Goal: Obtain resource: Obtain resource

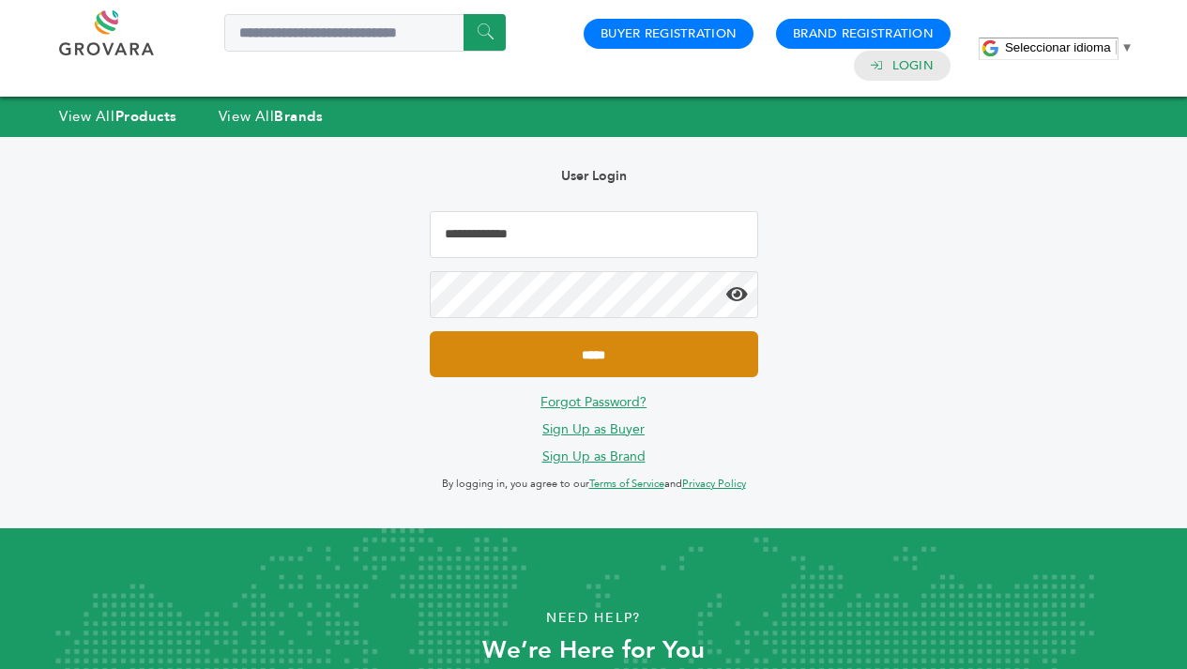
type input "**********"
click at [663, 355] on input "*****" at bounding box center [594, 354] width 329 height 46
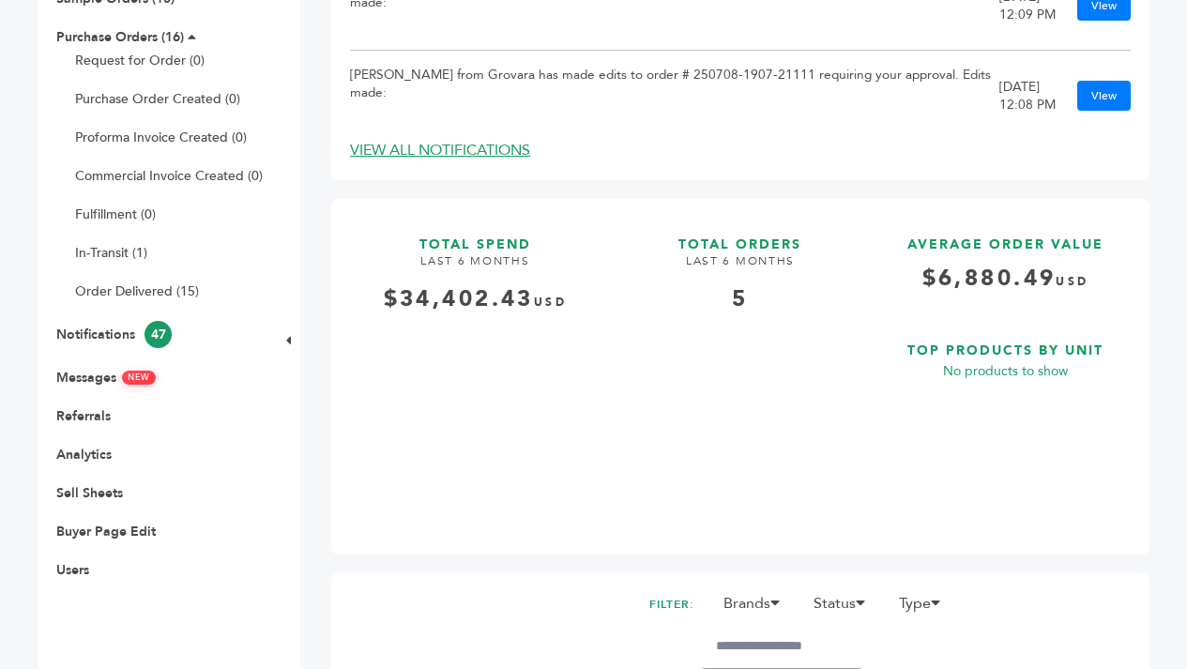
scroll to position [293, 0]
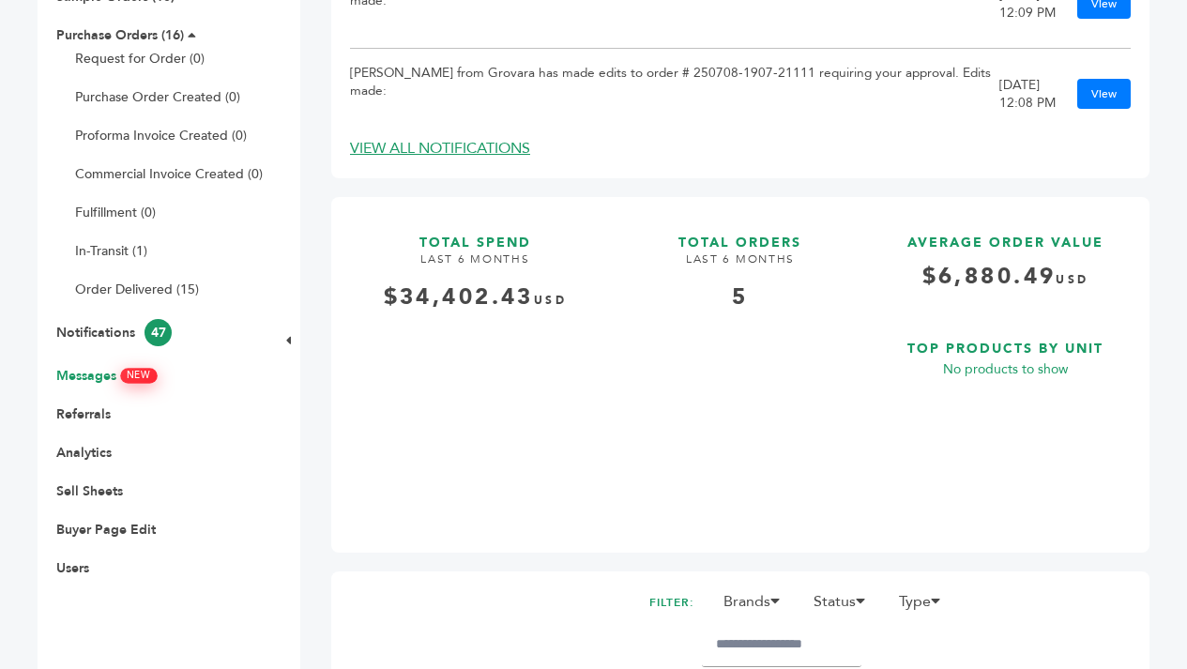
click at [106, 374] on link "Messages NEW" at bounding box center [105, 376] width 99 height 18
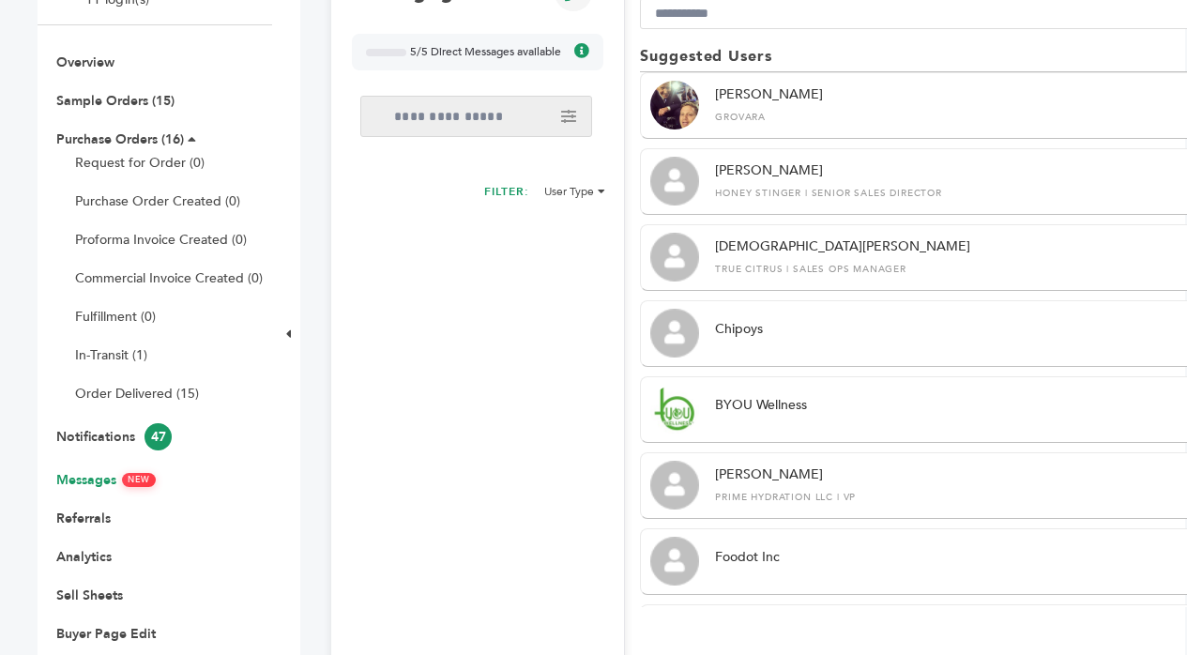
scroll to position [191, 0]
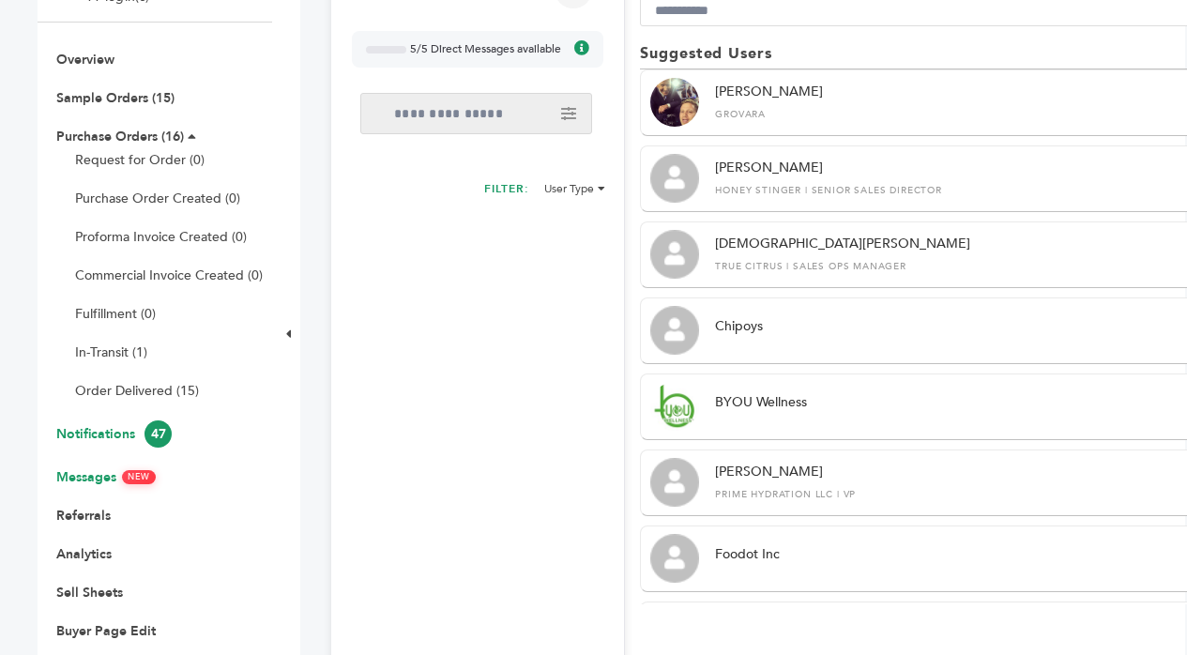
click at [114, 439] on link "Notifications 47" at bounding box center [113, 434] width 115 height 18
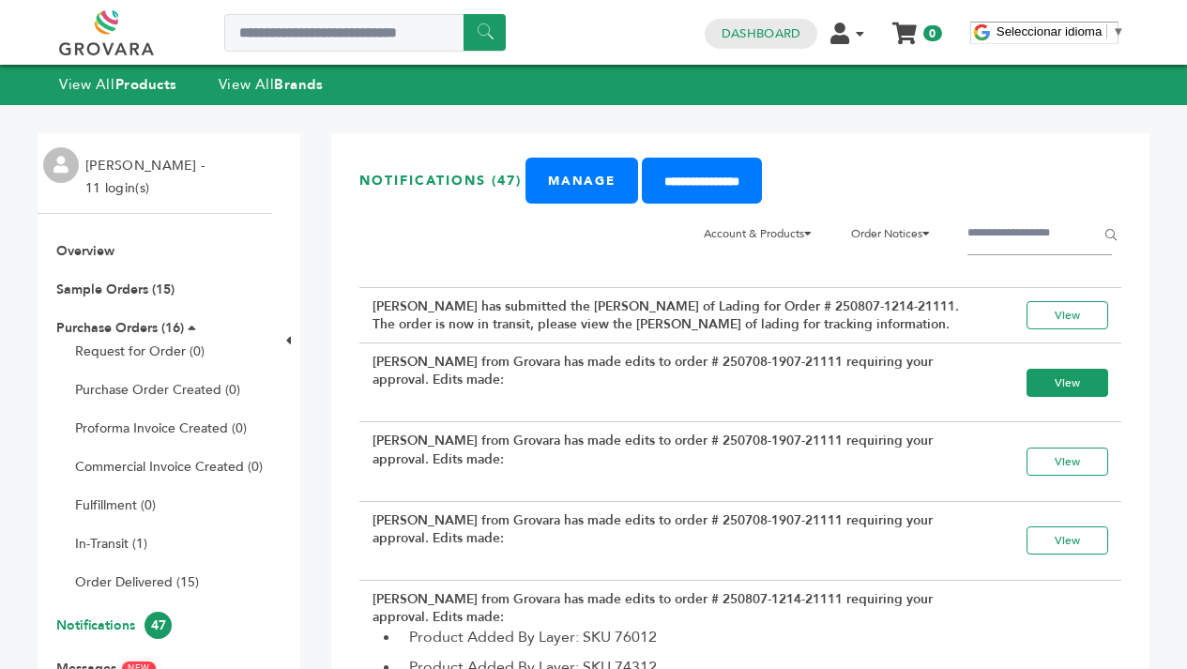
click at [1052, 397] on link "View" at bounding box center [1068, 383] width 82 height 28
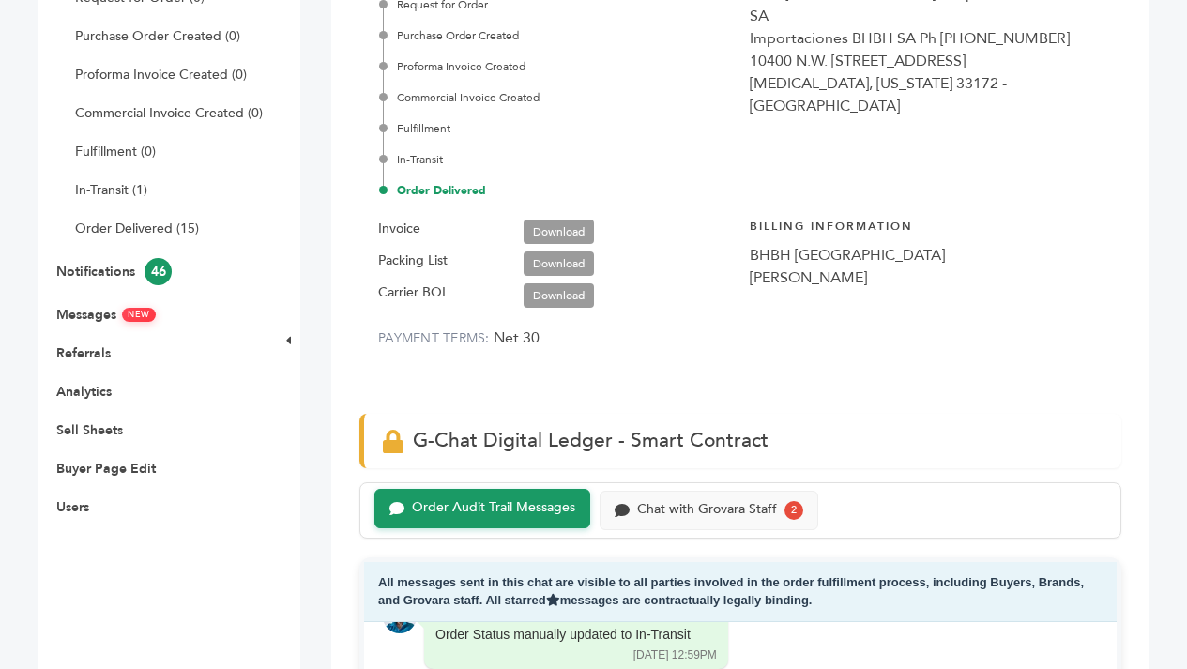
scroll to position [363, 0]
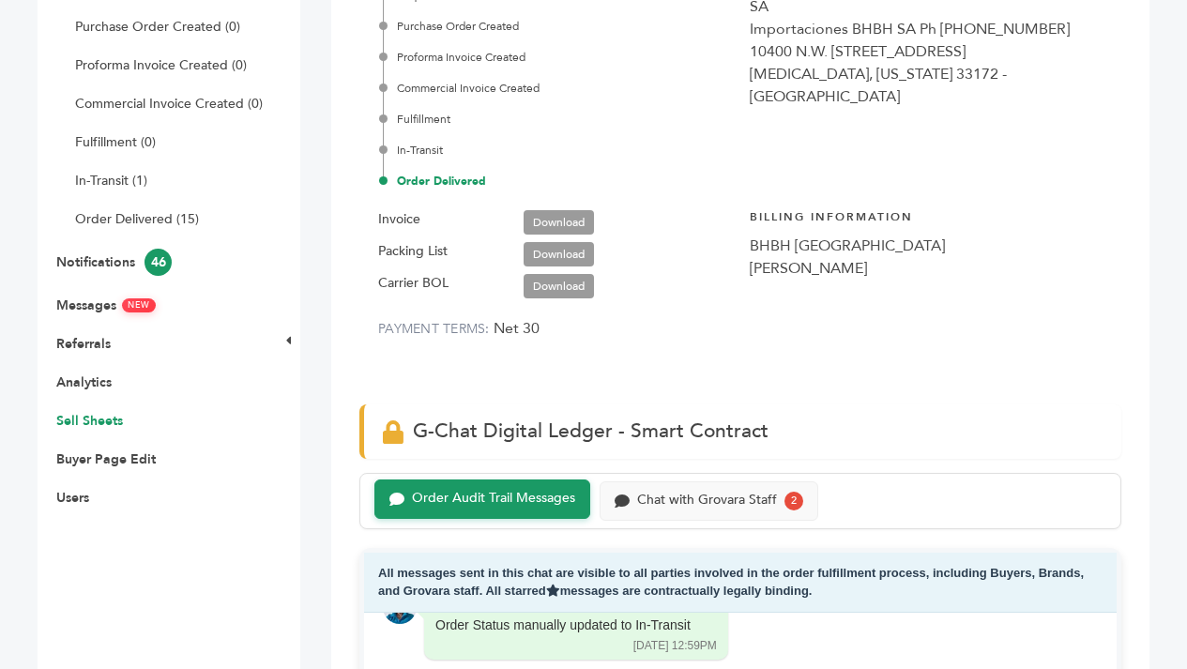
click at [97, 424] on link "Sell Sheets" at bounding box center [89, 421] width 67 height 18
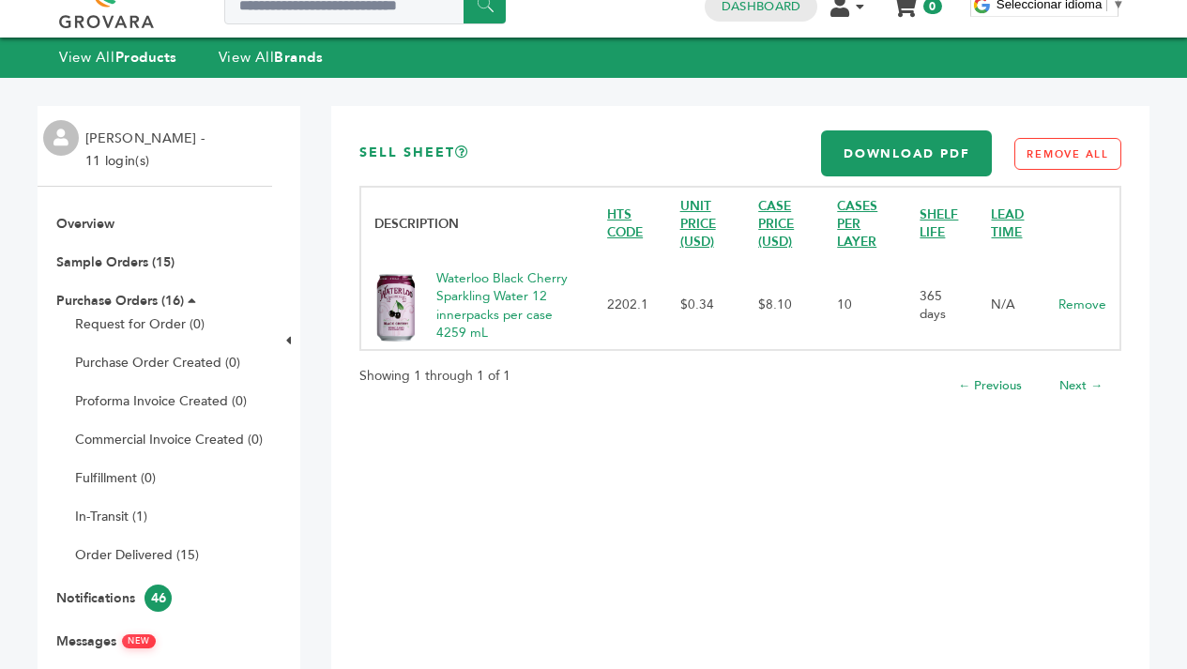
scroll to position [23, 0]
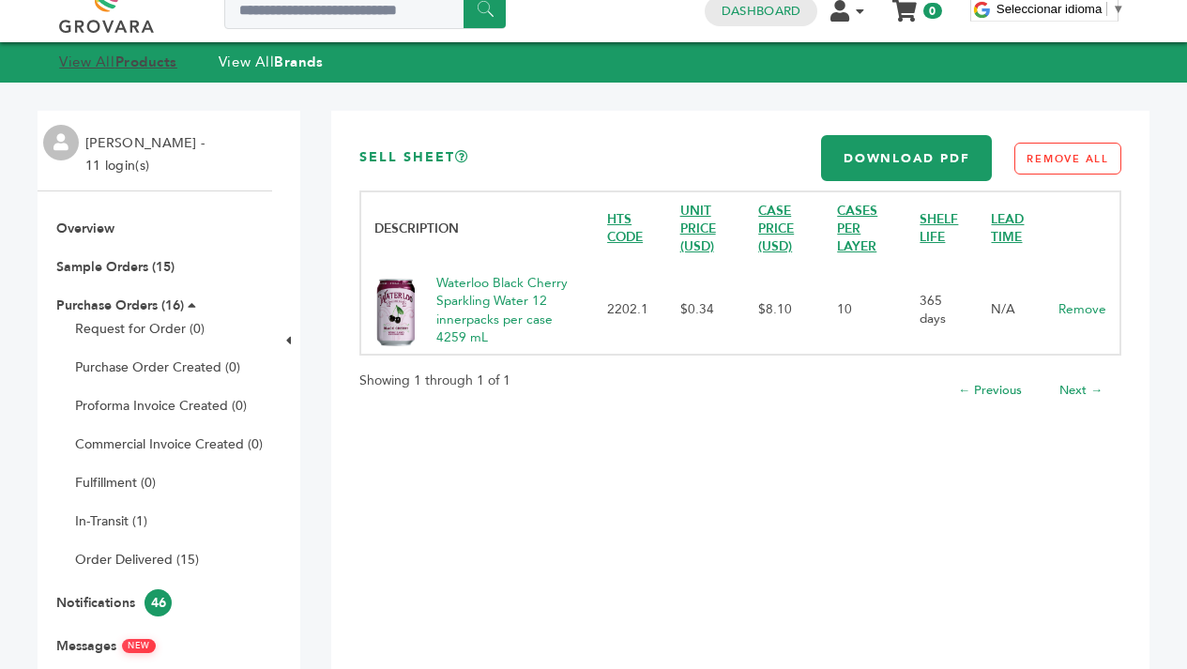
click at [137, 63] on strong "Products" at bounding box center [146, 62] width 62 height 19
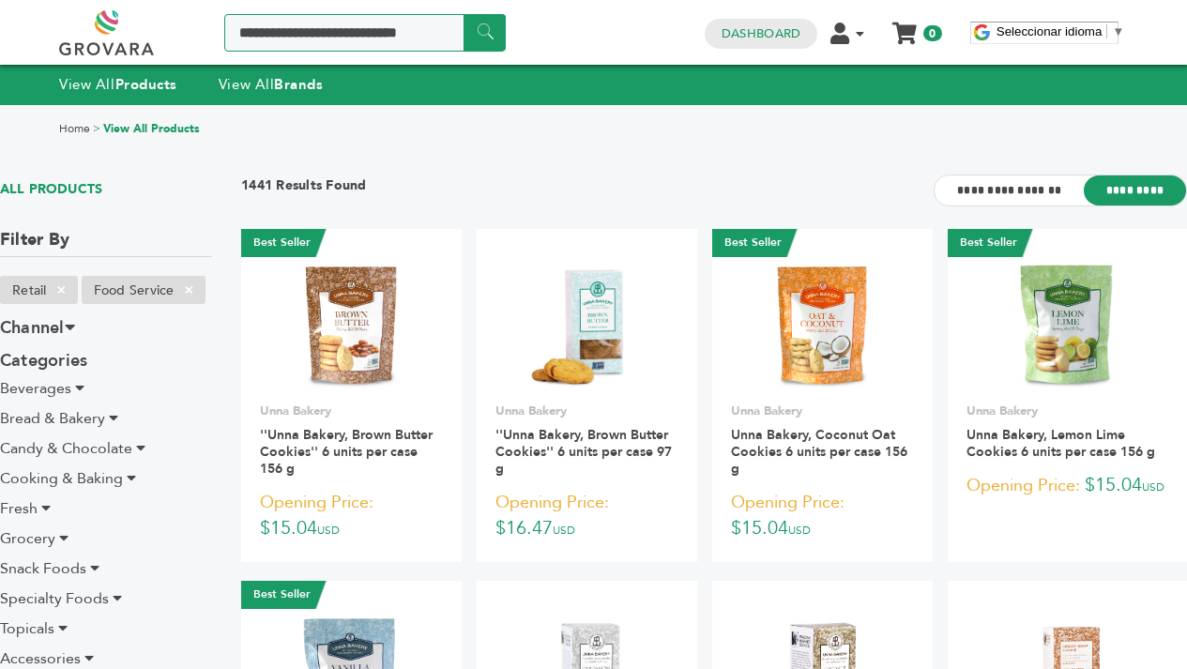
click at [274, 47] on input "Search a product or brand..." at bounding box center [365, 33] width 282 height 38
type input "*"
type input "**********"
click at [464, 14] on input "******" at bounding box center [485, 32] width 42 height 37
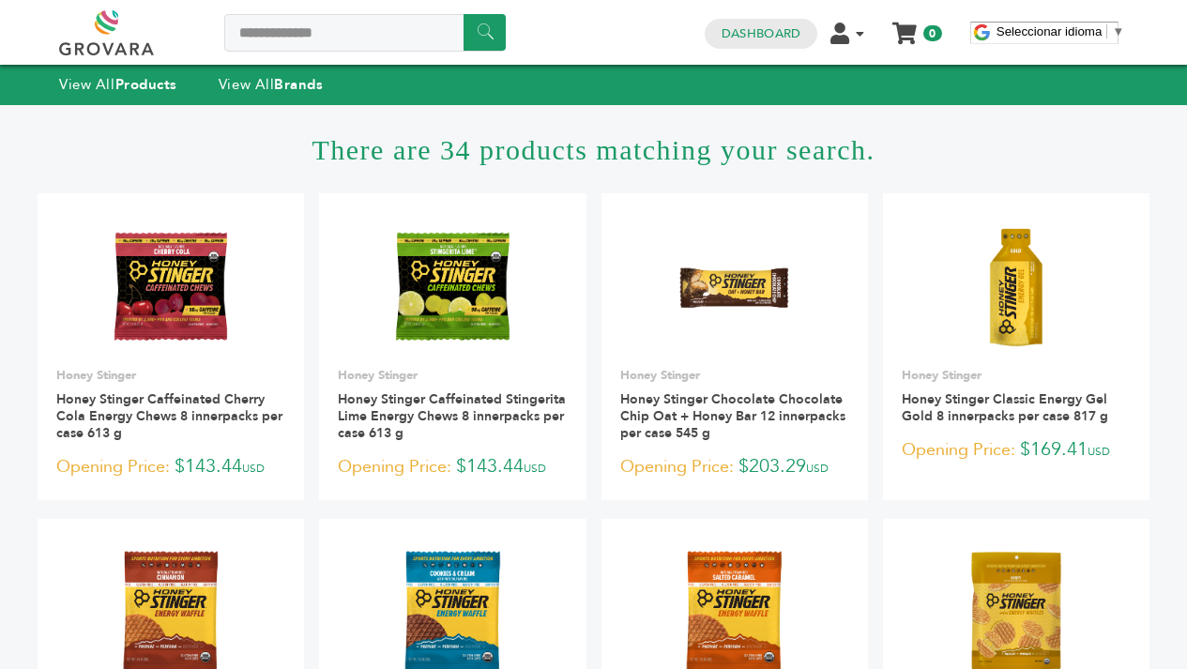
click at [1186, 168] on html "**********" at bounding box center [593, 334] width 1187 height 669
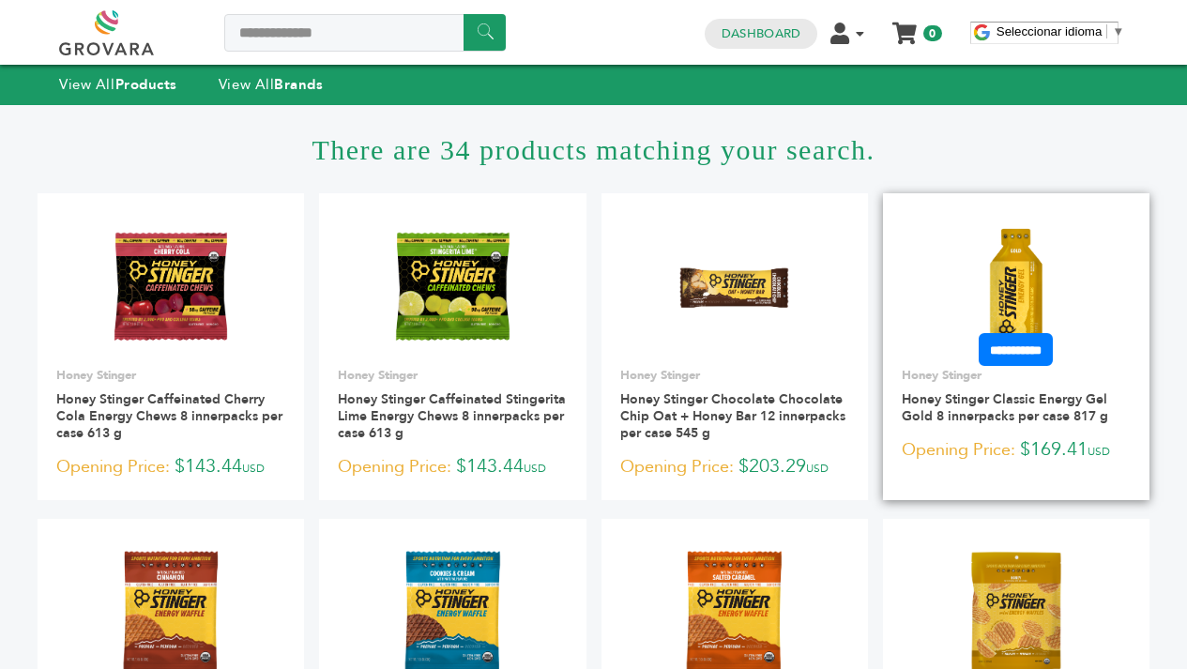
click at [1015, 258] on img at bounding box center [1017, 287] width 136 height 136
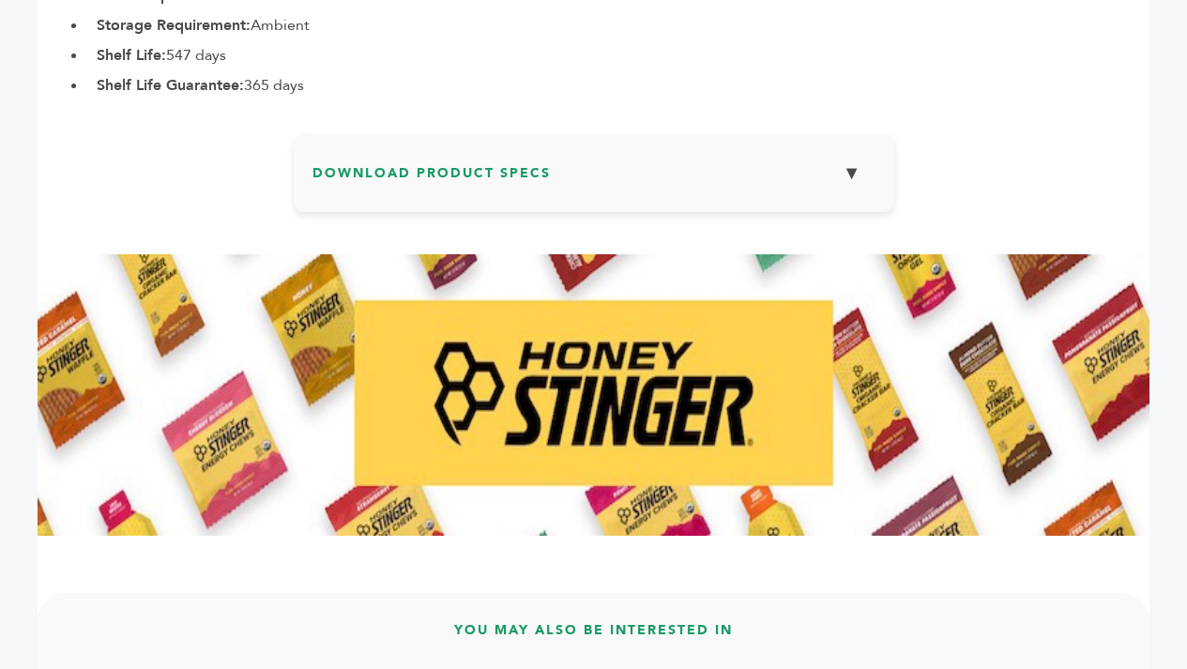
scroll to position [1622, 0]
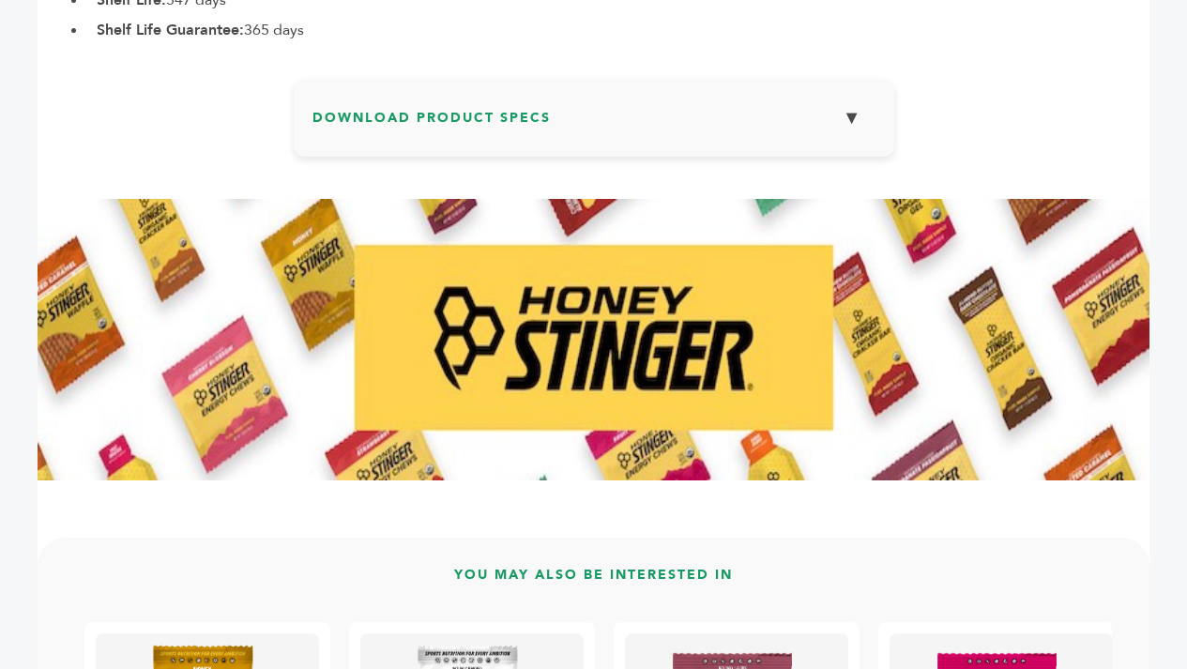
drag, startPoint x: 1194, startPoint y: 97, endPoint x: 1189, endPoint y: 443, distance: 346.4
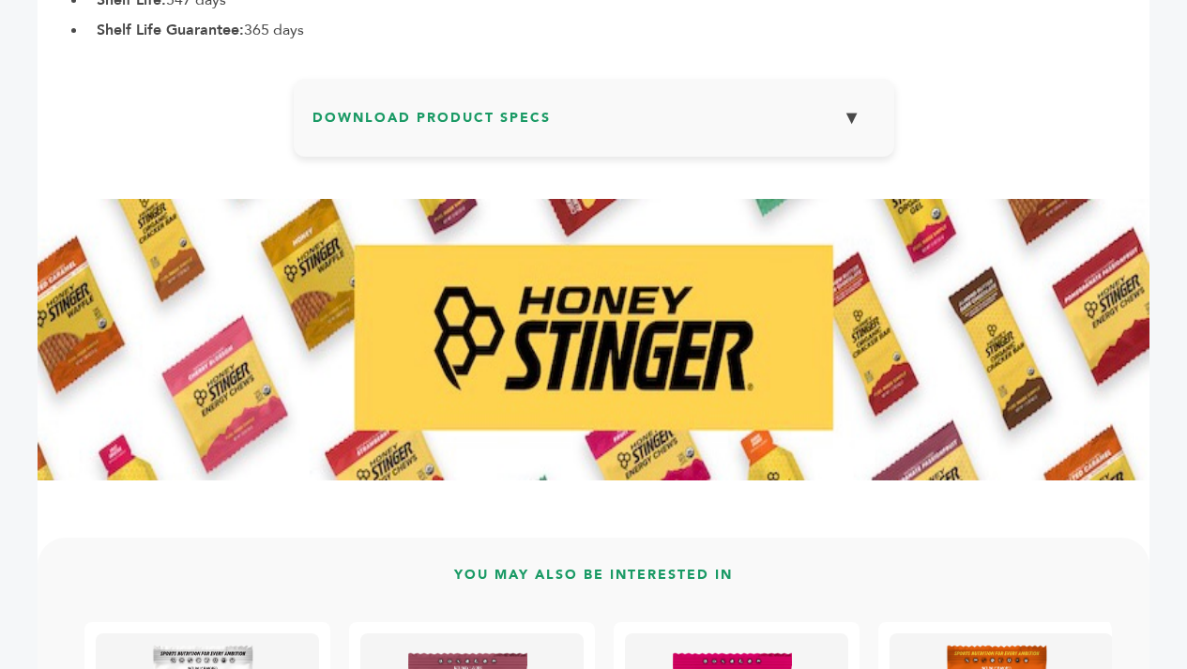
click at [829, 124] on button "▼" at bounding box center [852, 118] width 47 height 40
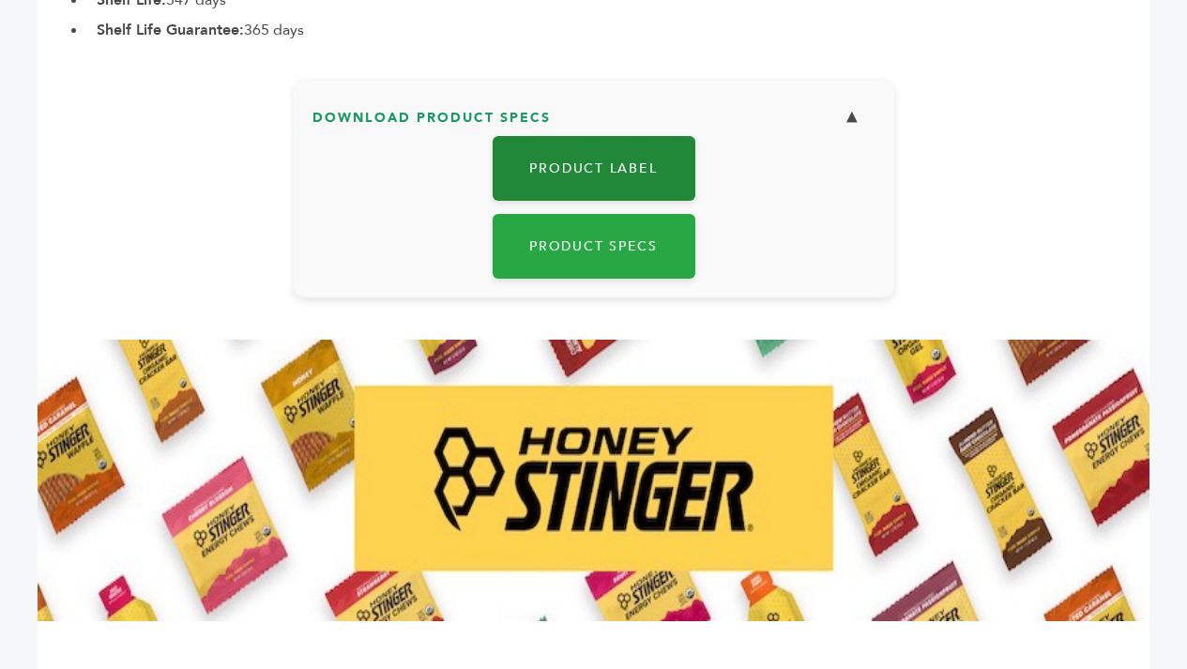
click at [635, 177] on link "Product Label" at bounding box center [594, 168] width 203 height 65
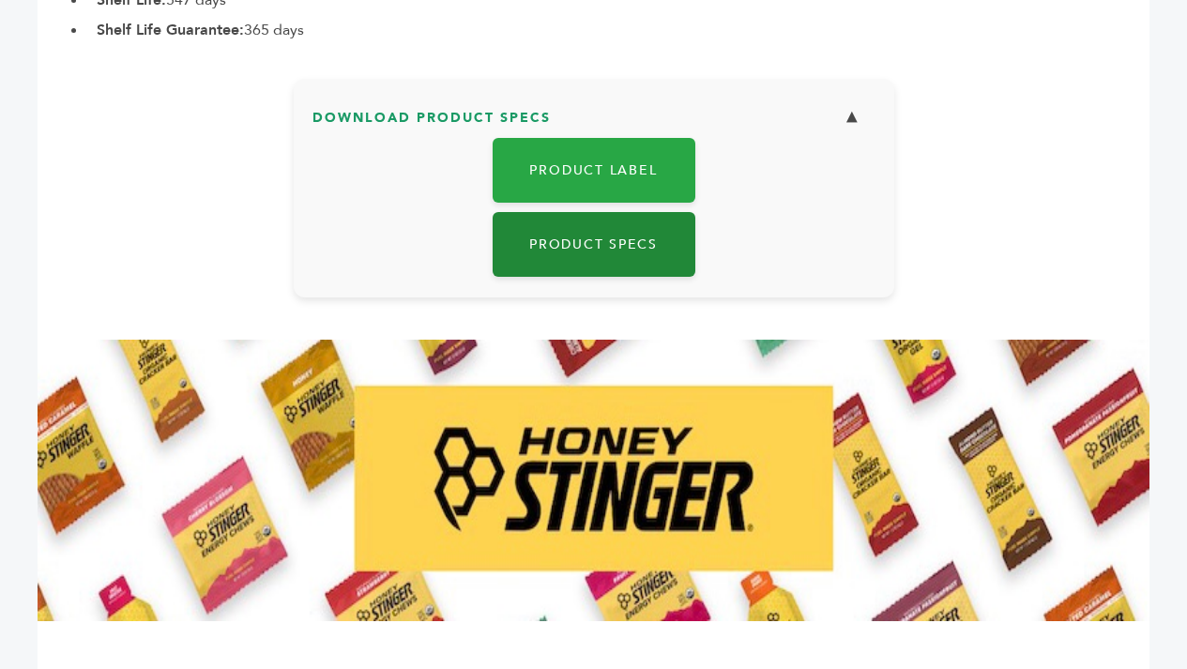
click at [608, 249] on link "Product Specs" at bounding box center [594, 244] width 203 height 65
click at [658, 249] on link "Product Specs" at bounding box center [594, 244] width 203 height 65
click at [573, 258] on link "Product Specs" at bounding box center [594, 244] width 203 height 65
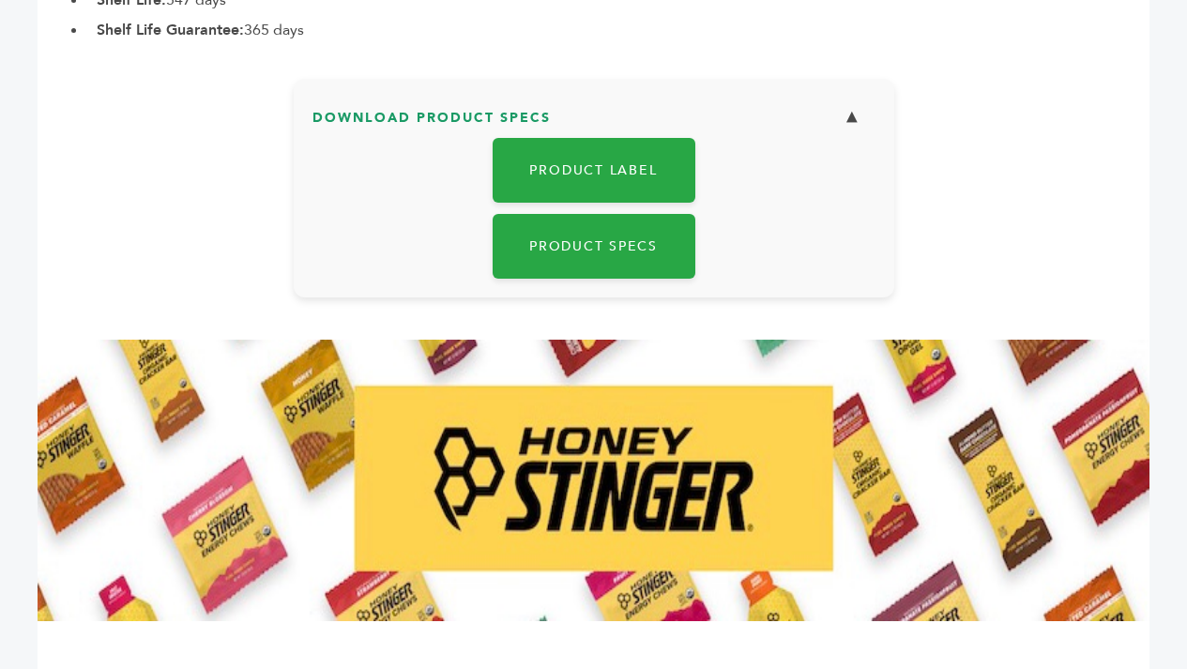
click at [852, 124] on button "▼" at bounding box center [852, 118] width 47 height 40
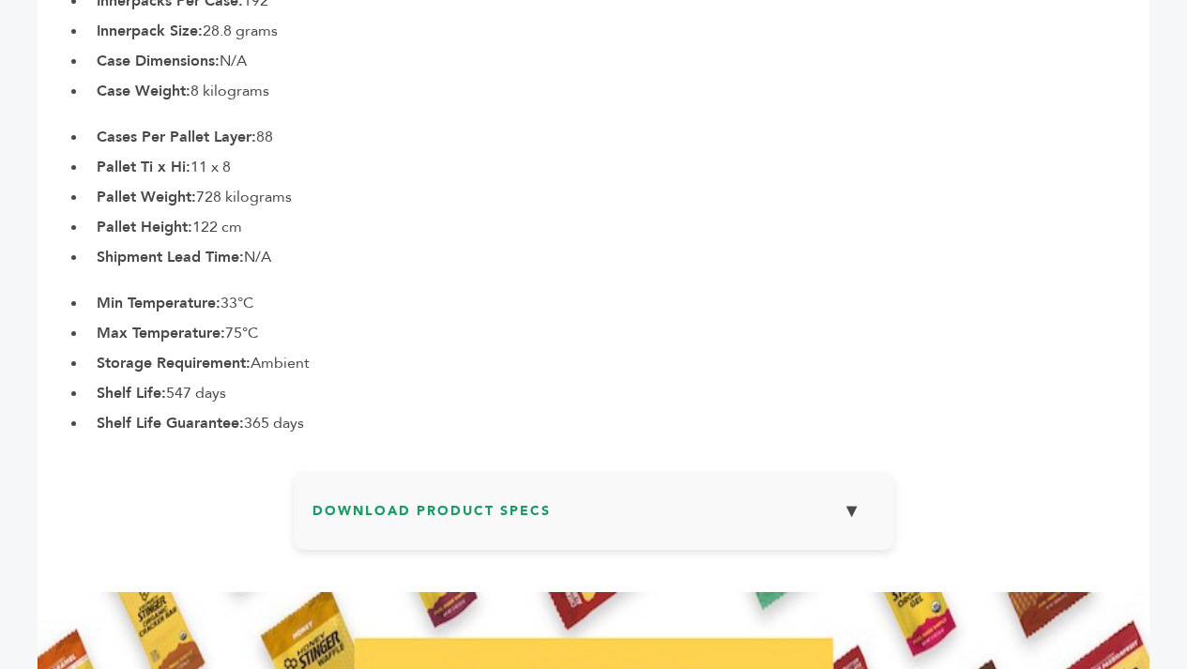
scroll to position [1232, 0]
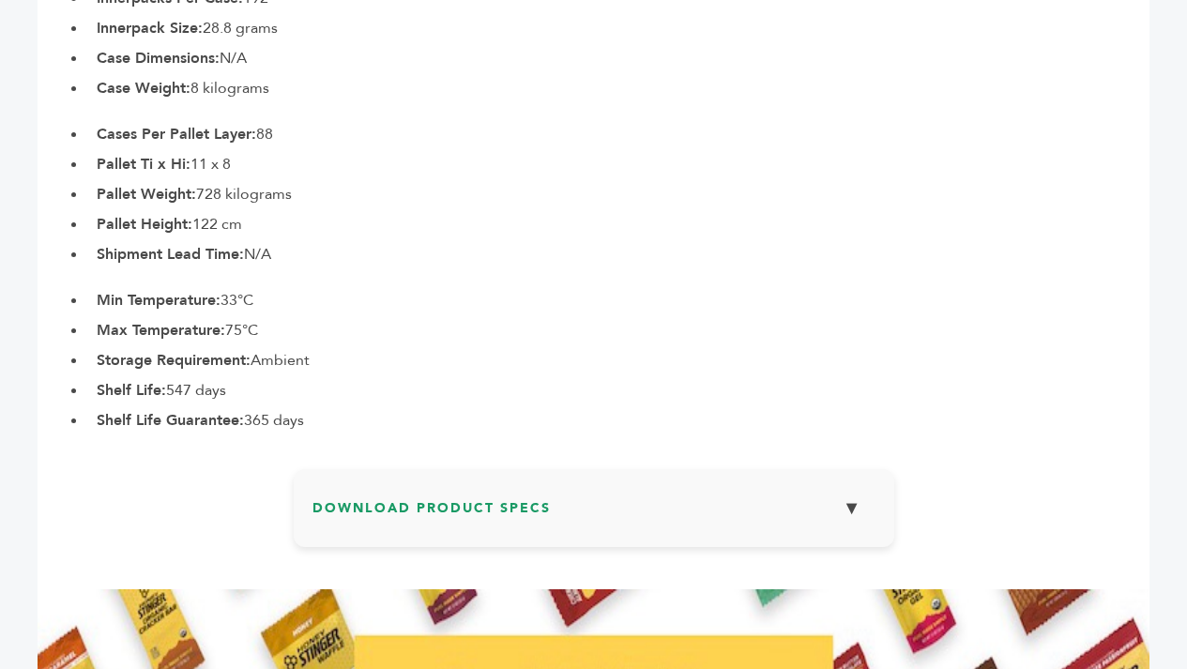
click at [847, 504] on button "▼" at bounding box center [852, 508] width 47 height 40
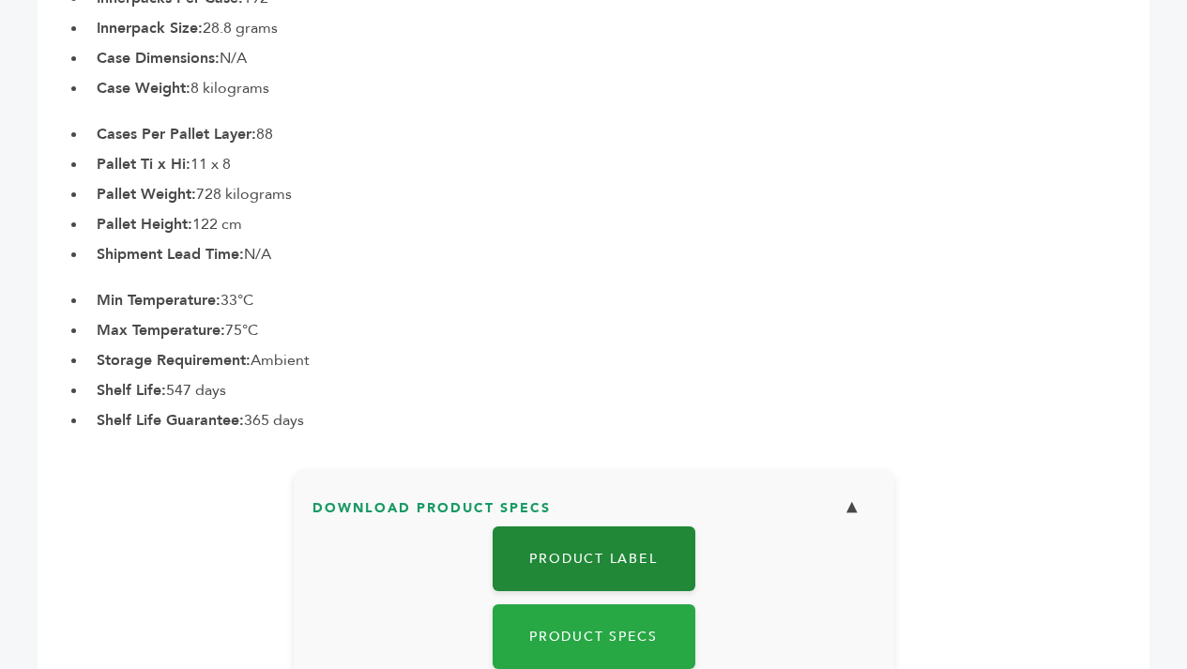
click at [605, 567] on link "Product Label" at bounding box center [594, 559] width 203 height 65
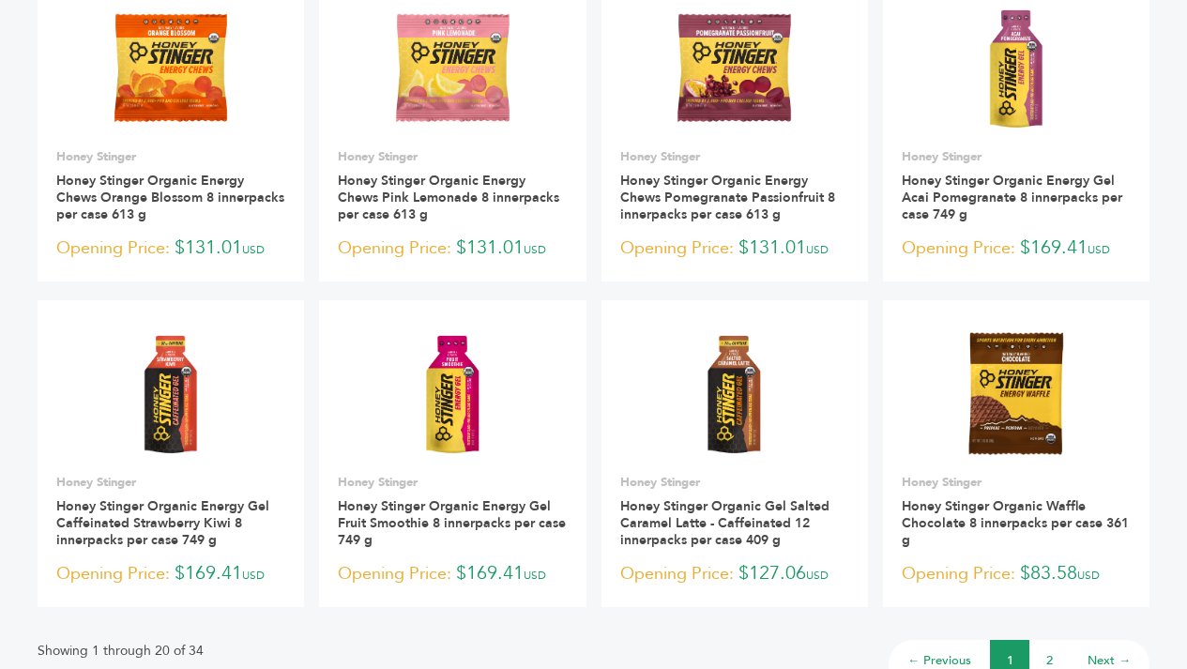
scroll to position [1209, 0]
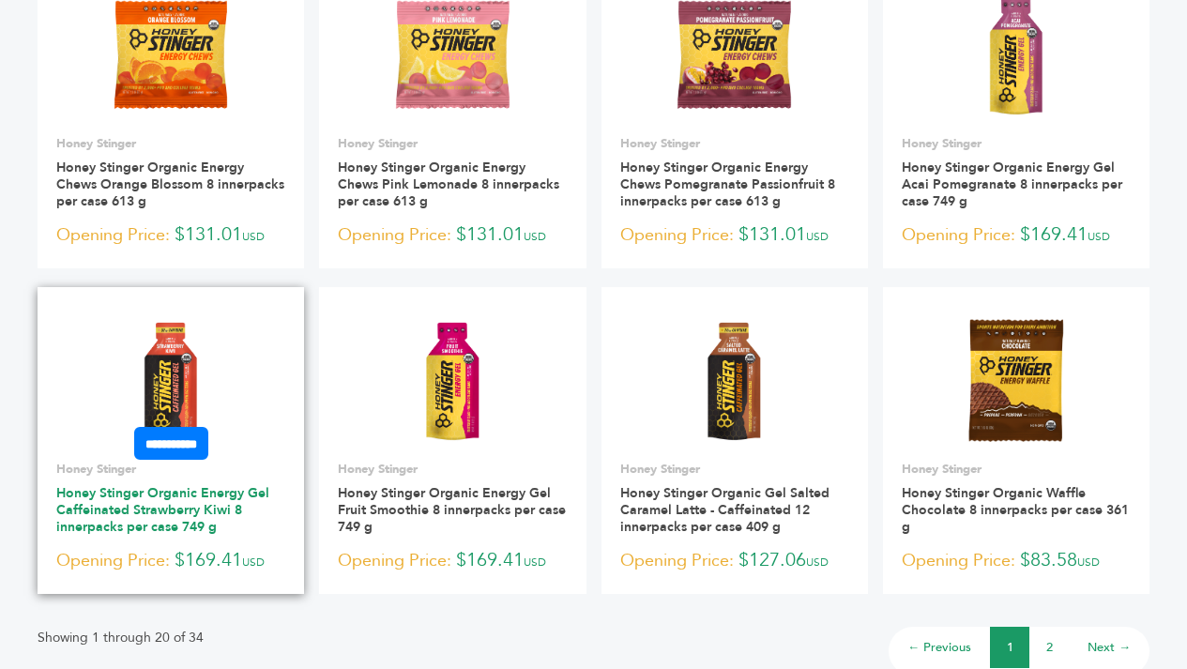
click at [161, 507] on link "Honey Stinger Organic Energy Gel Caffeinated Strawberry Kiwi 8 innerpacks per c…" at bounding box center [162, 510] width 213 height 52
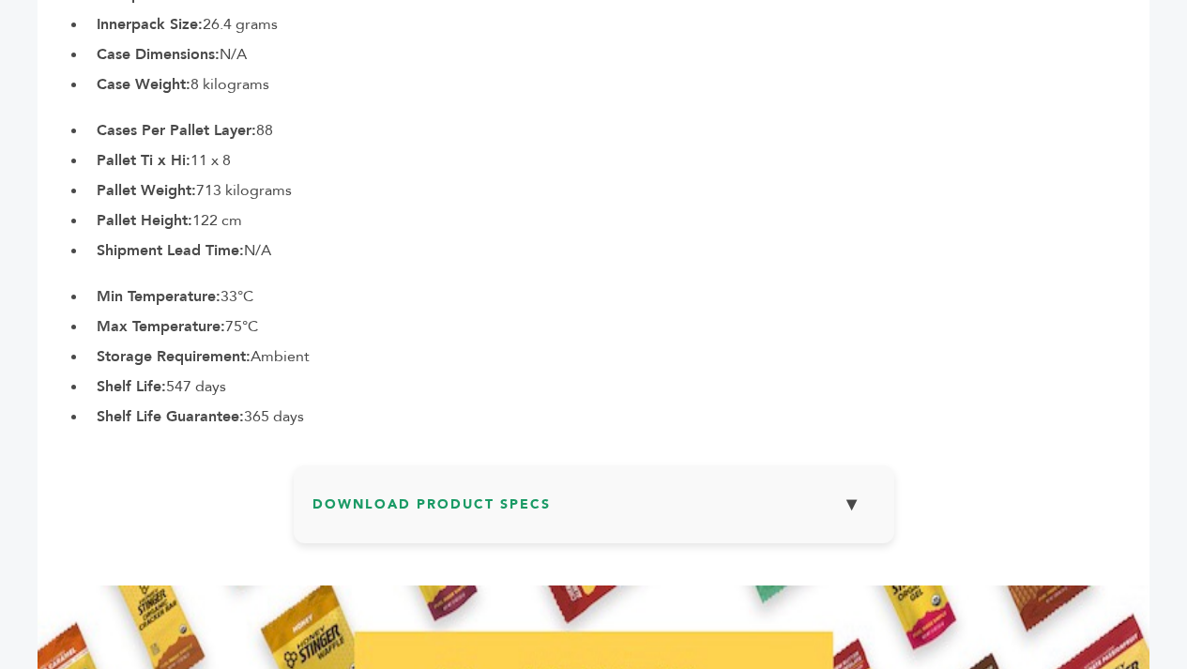
scroll to position [1236, 0]
click at [853, 508] on button "▼" at bounding box center [852, 503] width 47 height 40
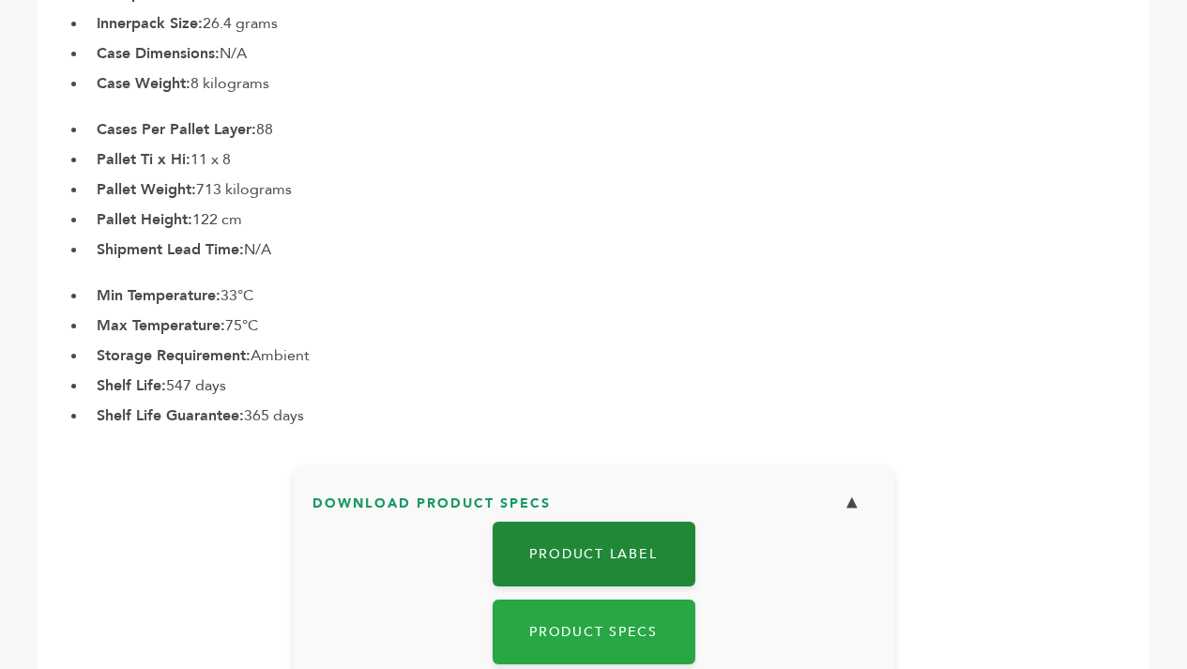
click at [631, 567] on link "Product Label" at bounding box center [594, 554] width 203 height 65
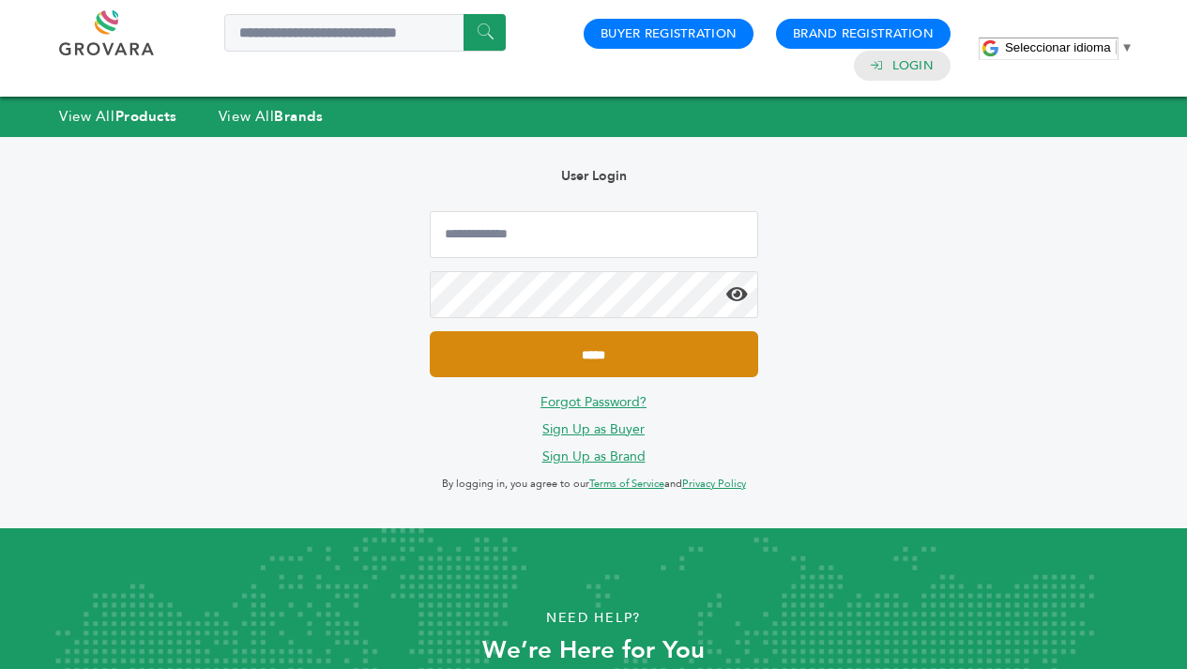
type input "**********"
click at [653, 370] on input "*****" at bounding box center [594, 354] width 329 height 46
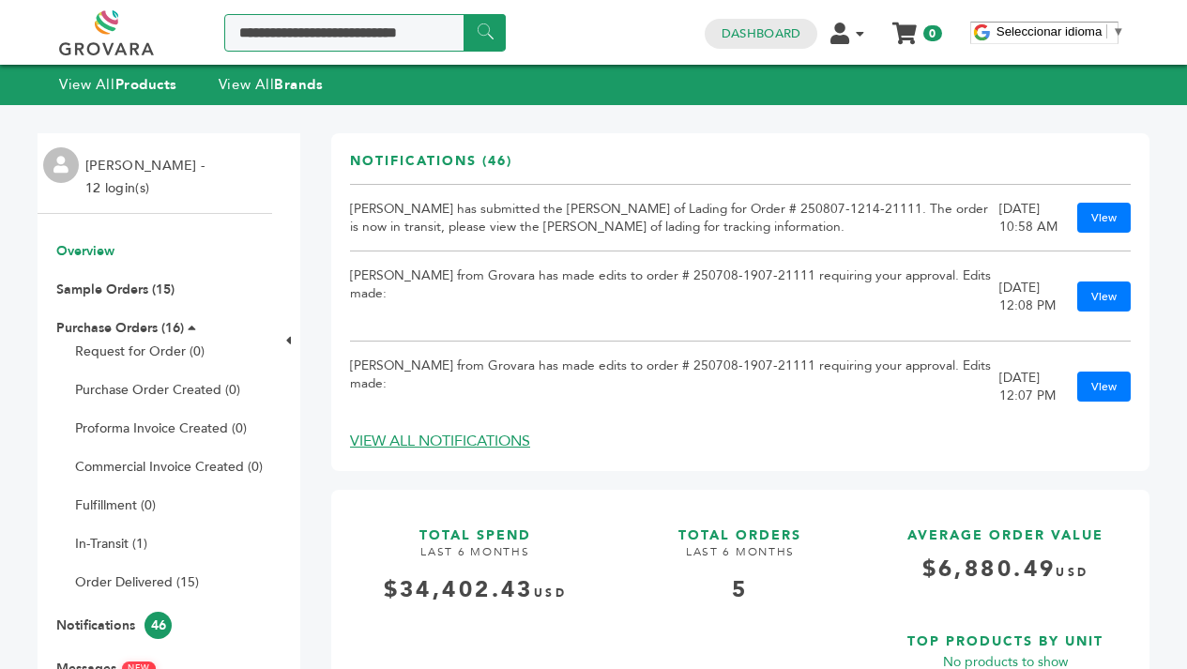
click at [346, 43] on input "Search a product or brand..." at bounding box center [365, 33] width 282 height 38
type input "**********"
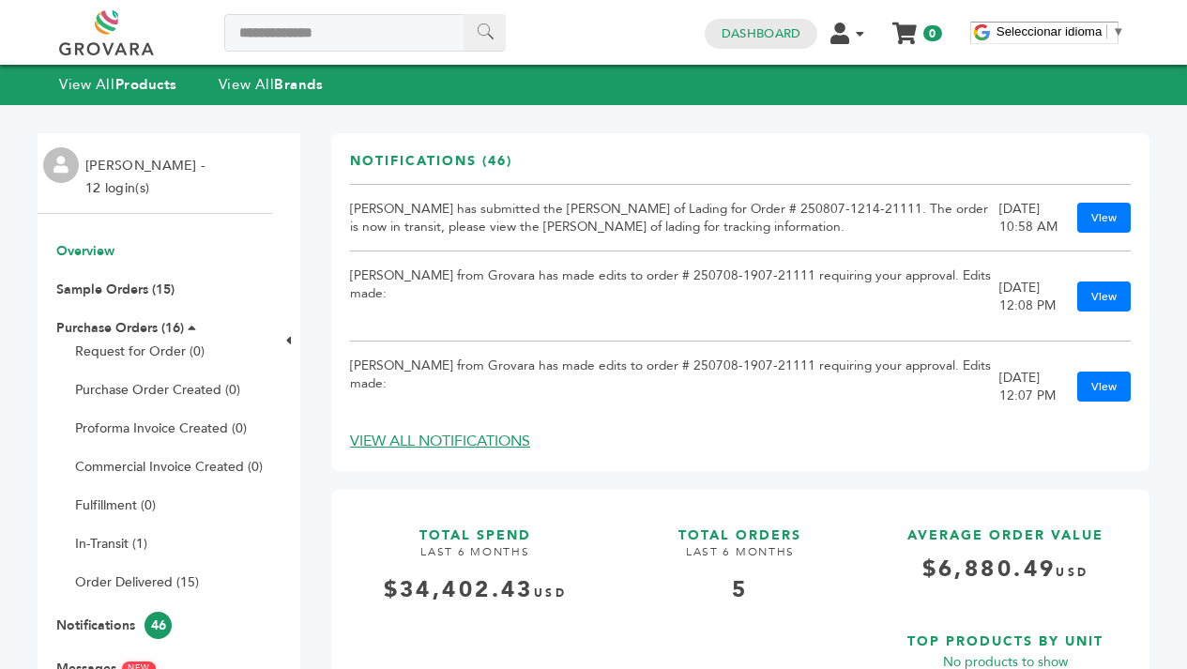
click at [485, 33] on input "******" at bounding box center [485, 32] width 42 height 37
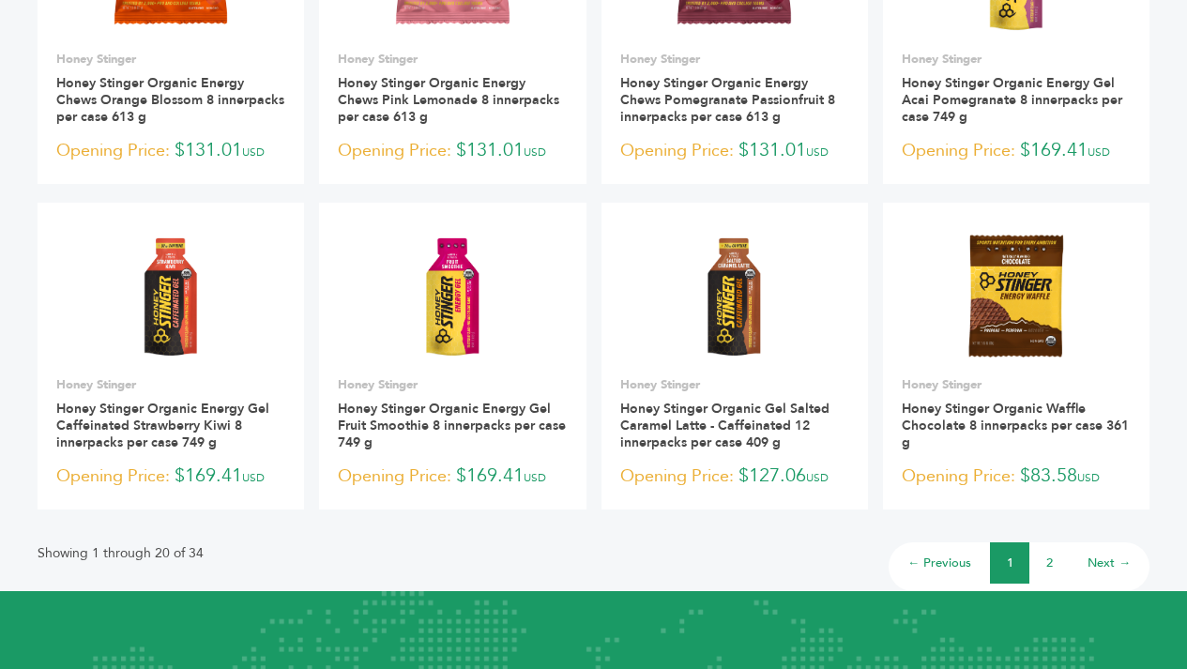
scroll to position [1296, 0]
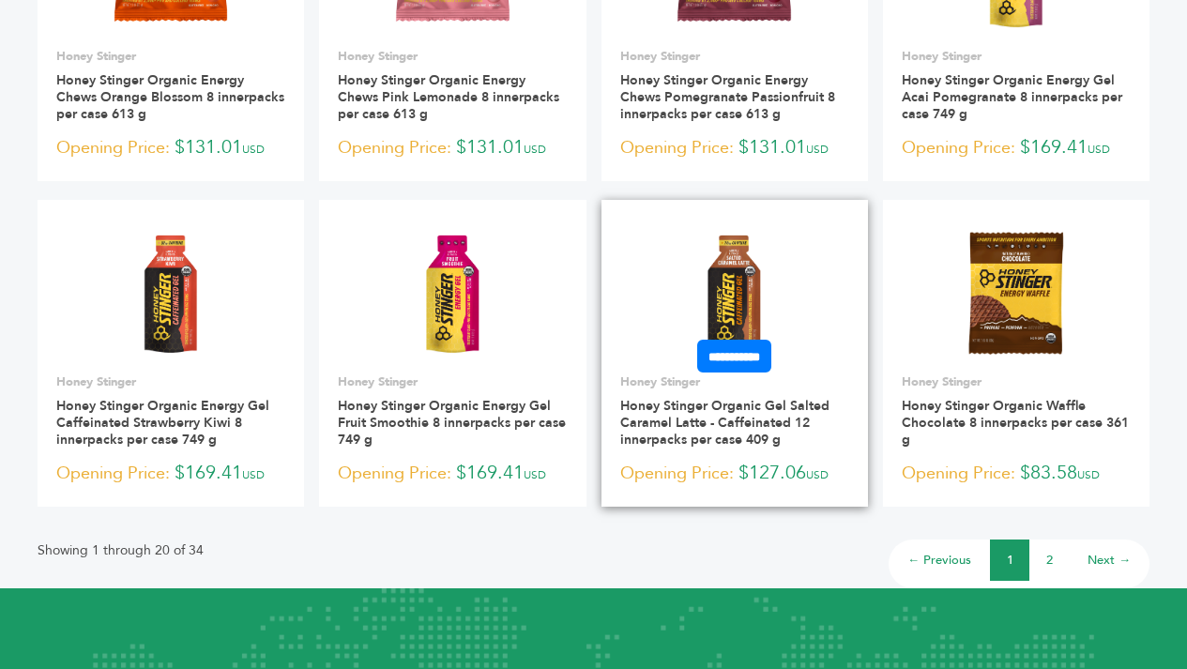
click at [721, 291] on img at bounding box center [734, 293] width 136 height 136
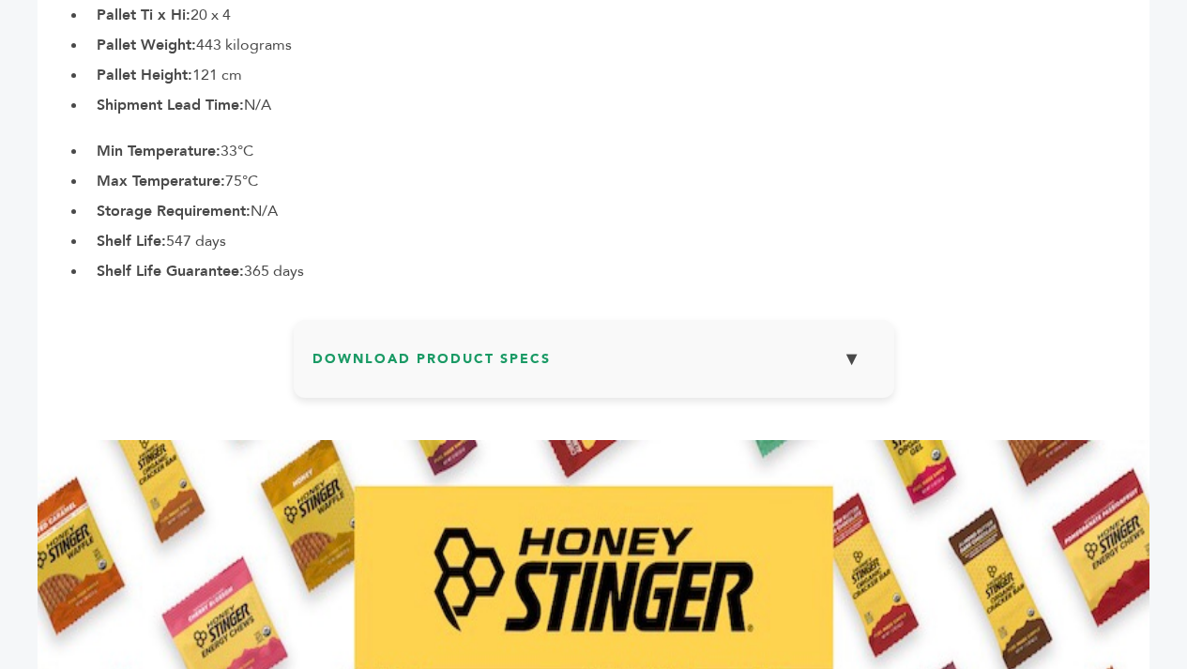
scroll to position [1399, 0]
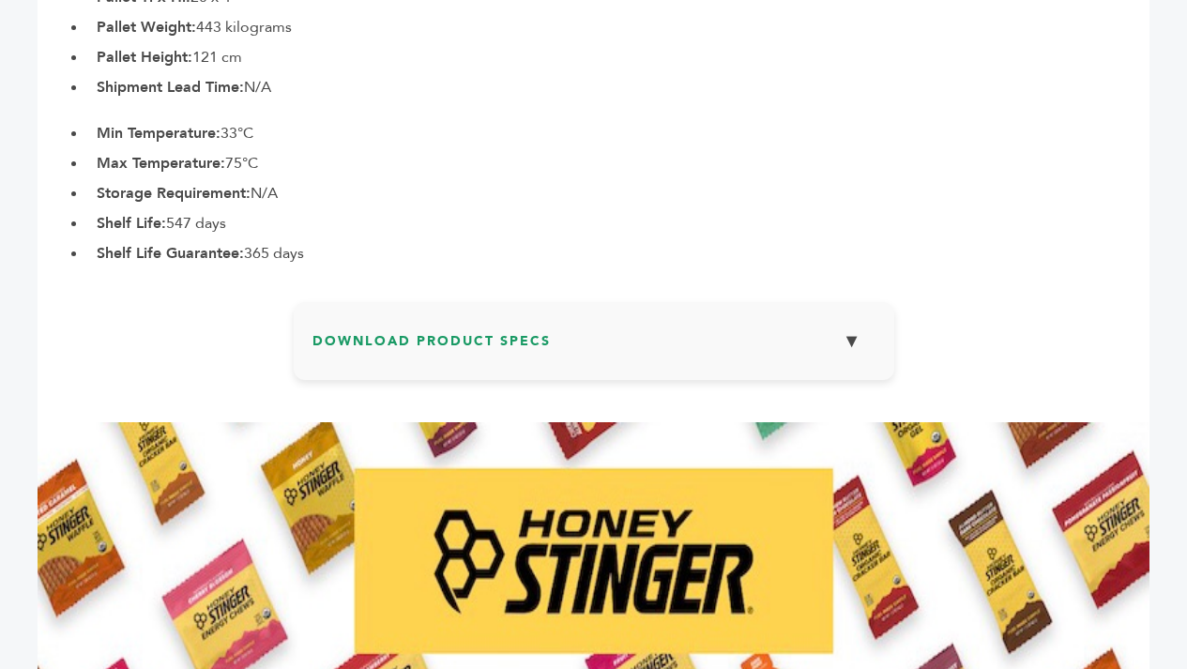
drag, startPoint x: 1194, startPoint y: 129, endPoint x: 1201, endPoint y: 435, distance: 306.1
click at [846, 333] on button "▼" at bounding box center [852, 341] width 47 height 40
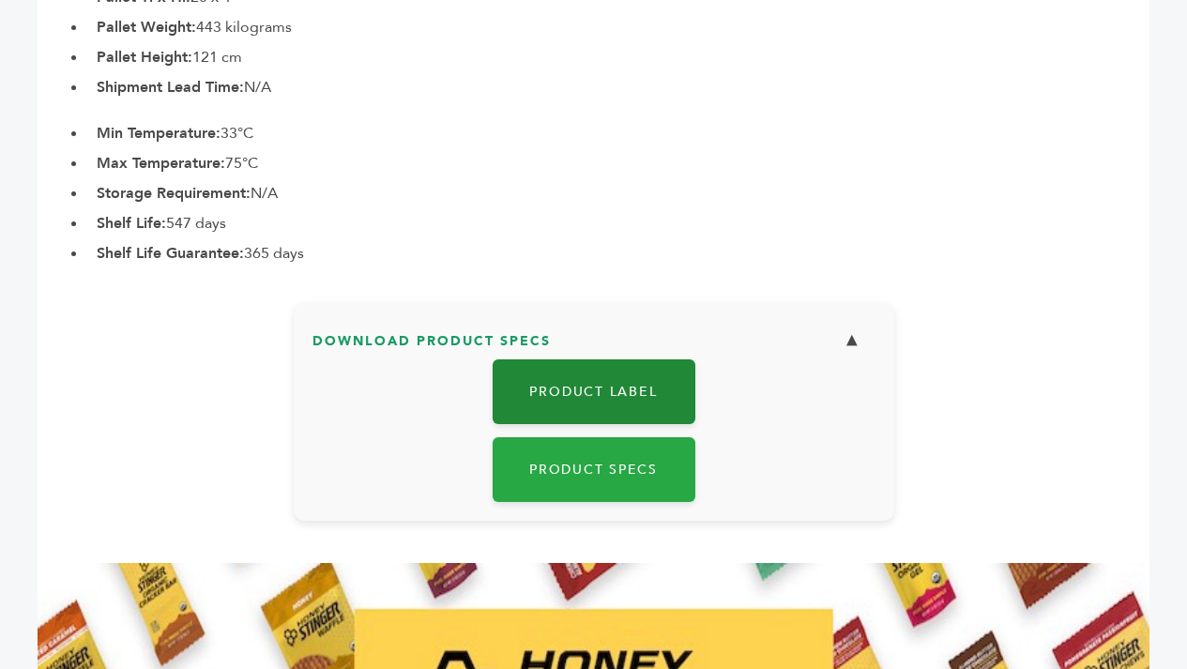
click at [639, 385] on link "Product Label" at bounding box center [594, 392] width 203 height 65
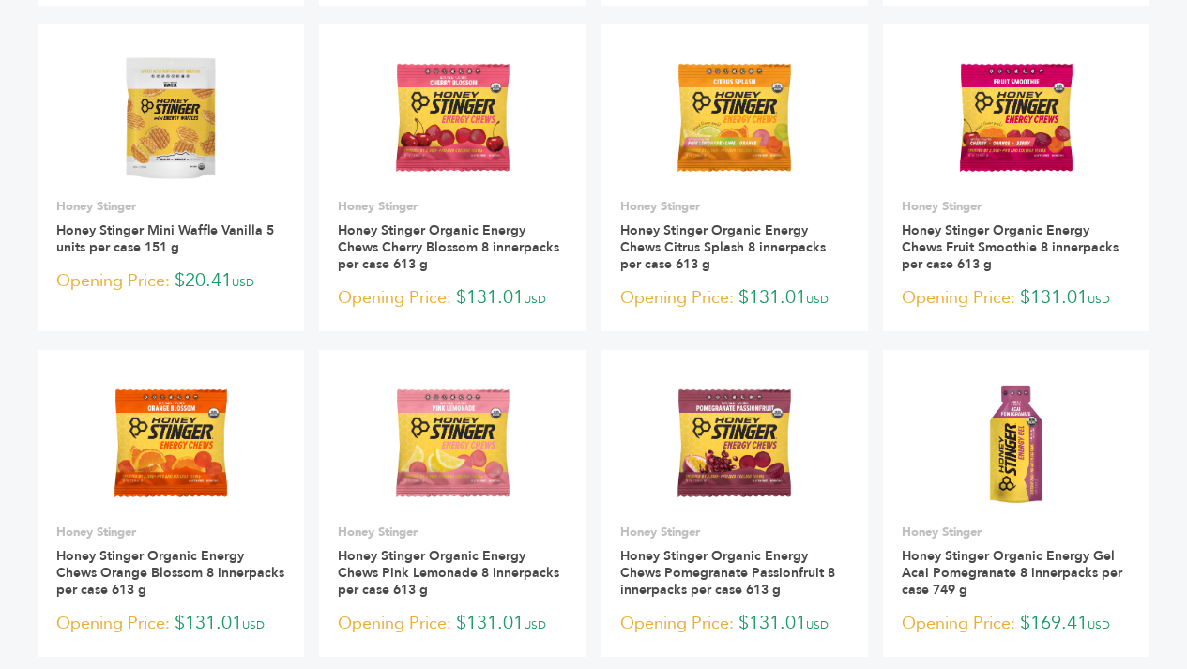
scroll to position [808, 0]
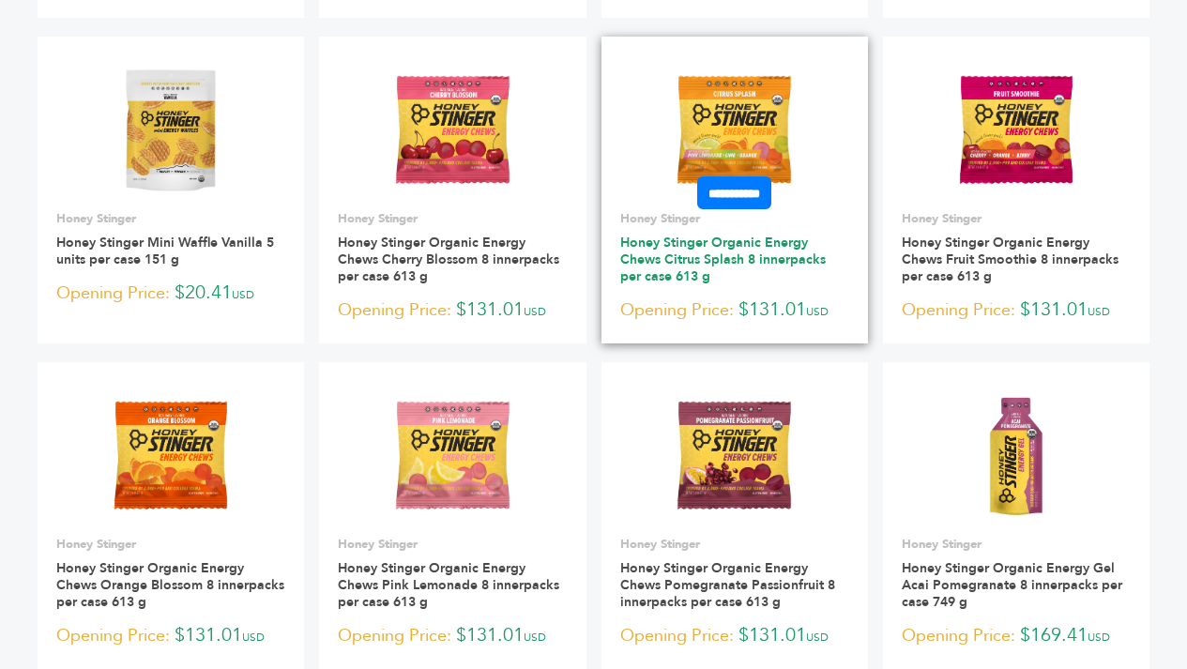
click at [737, 261] on link "Honey Stinger Organic Energy Chews Citrus Splash 8 innerpacks per case 613 g" at bounding box center [723, 260] width 206 height 52
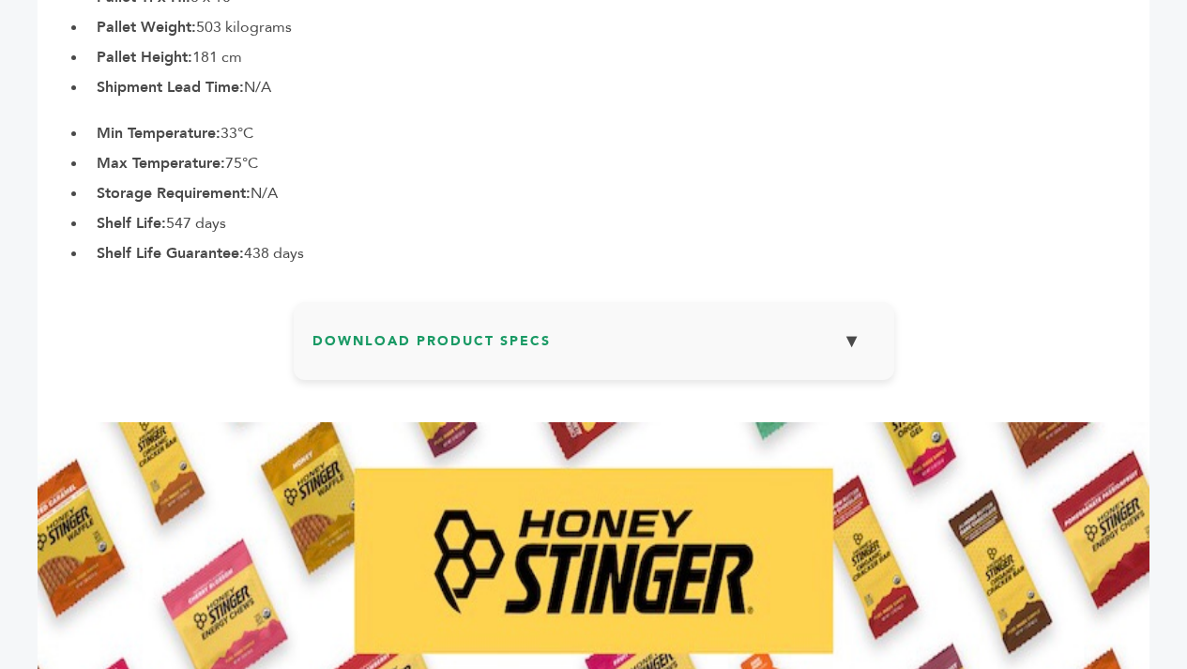
scroll to position [1407, 0]
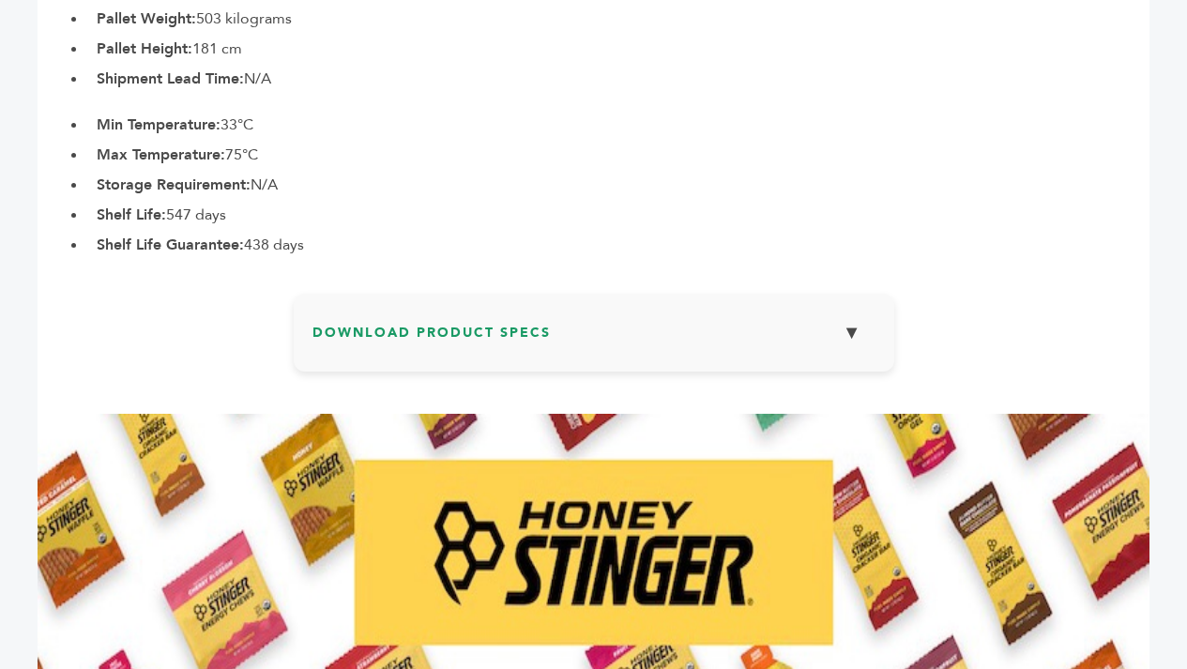
click at [864, 328] on button "▼" at bounding box center [852, 333] width 47 height 40
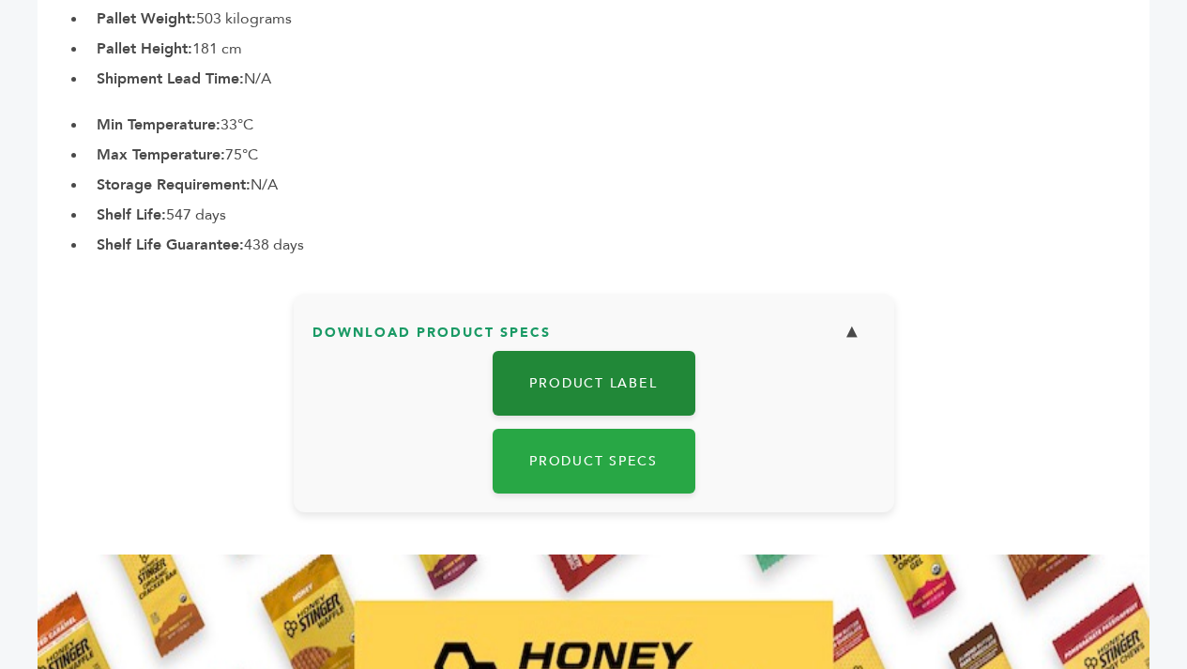
click at [650, 384] on link "Product Label" at bounding box center [594, 383] width 203 height 65
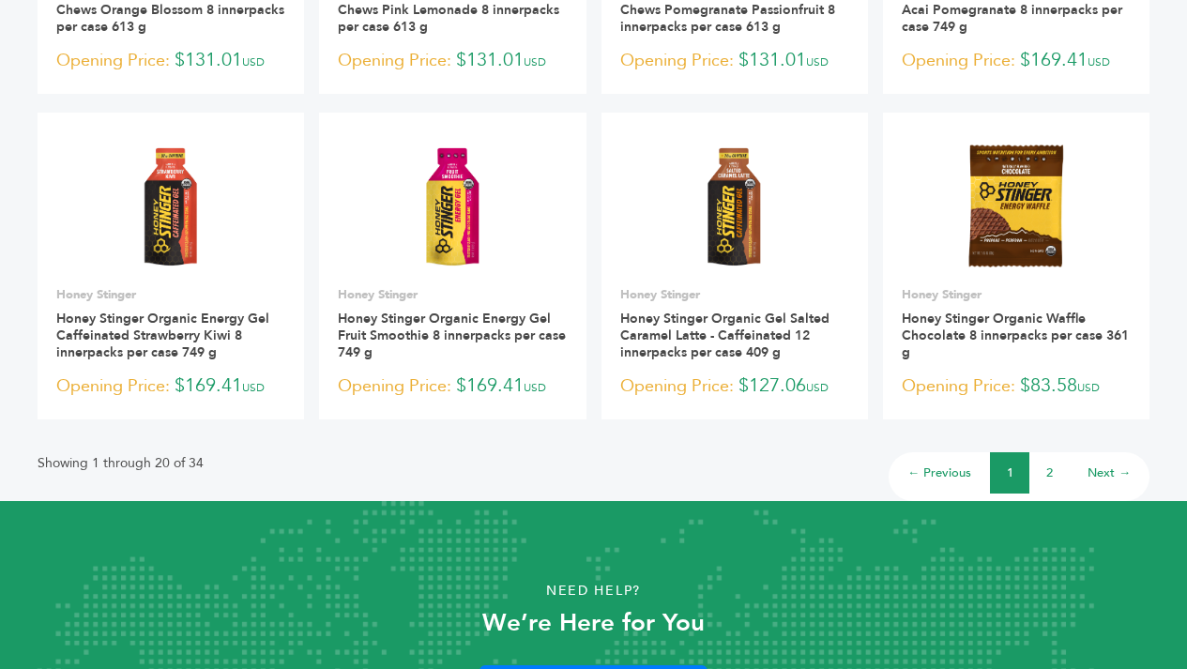
scroll to position [1404, 0]
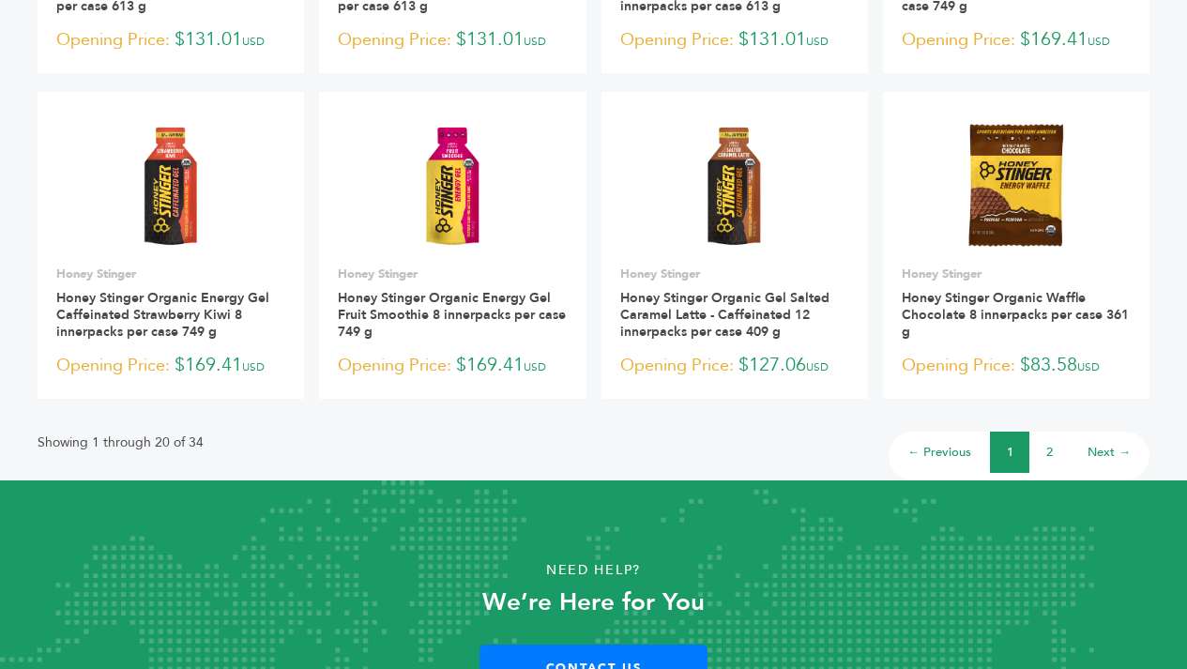
click at [1052, 451] on link "2" at bounding box center [1050, 452] width 7 height 17
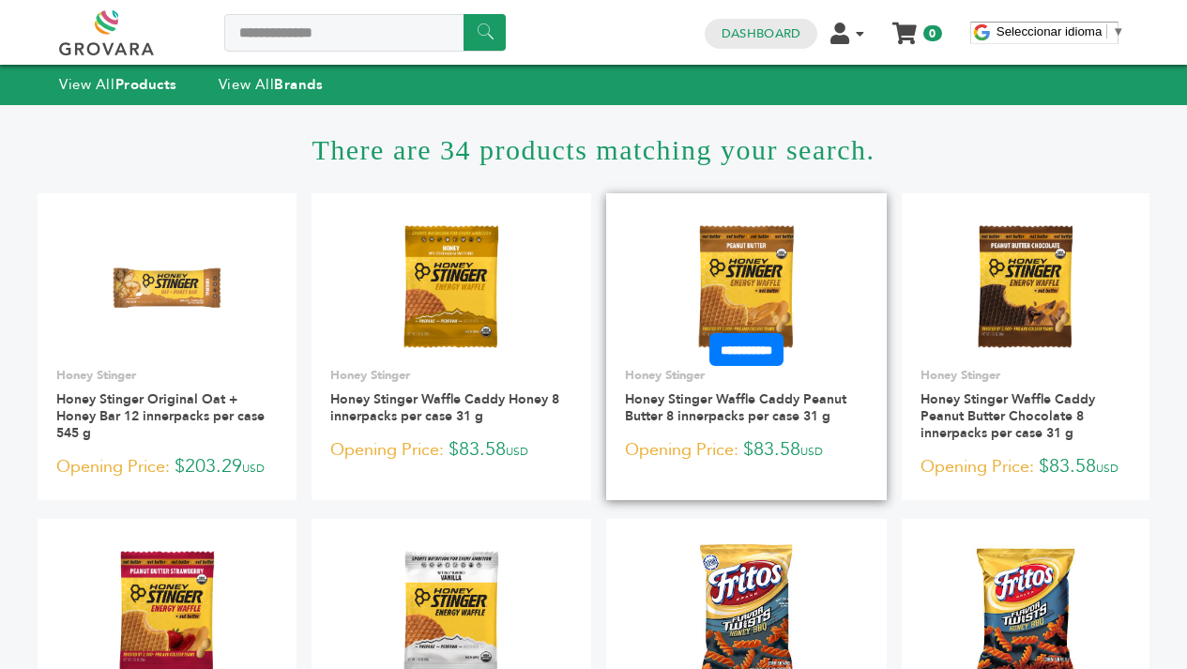
click at [733, 267] on img at bounding box center [747, 287] width 136 height 136
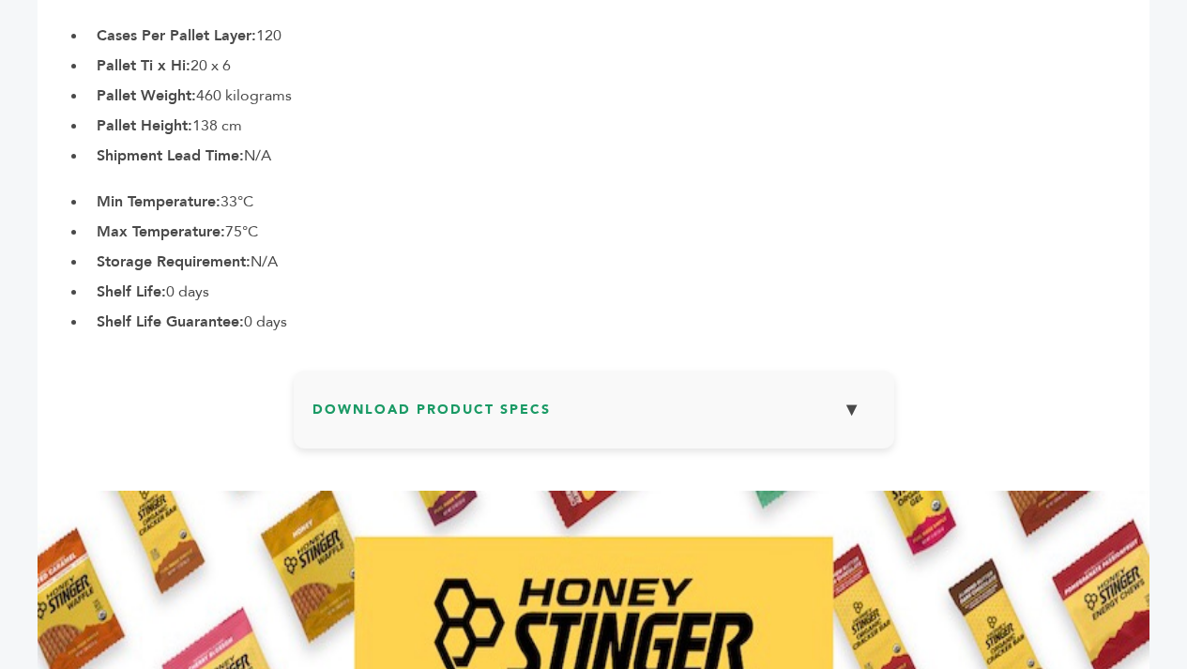
scroll to position [1334, 0]
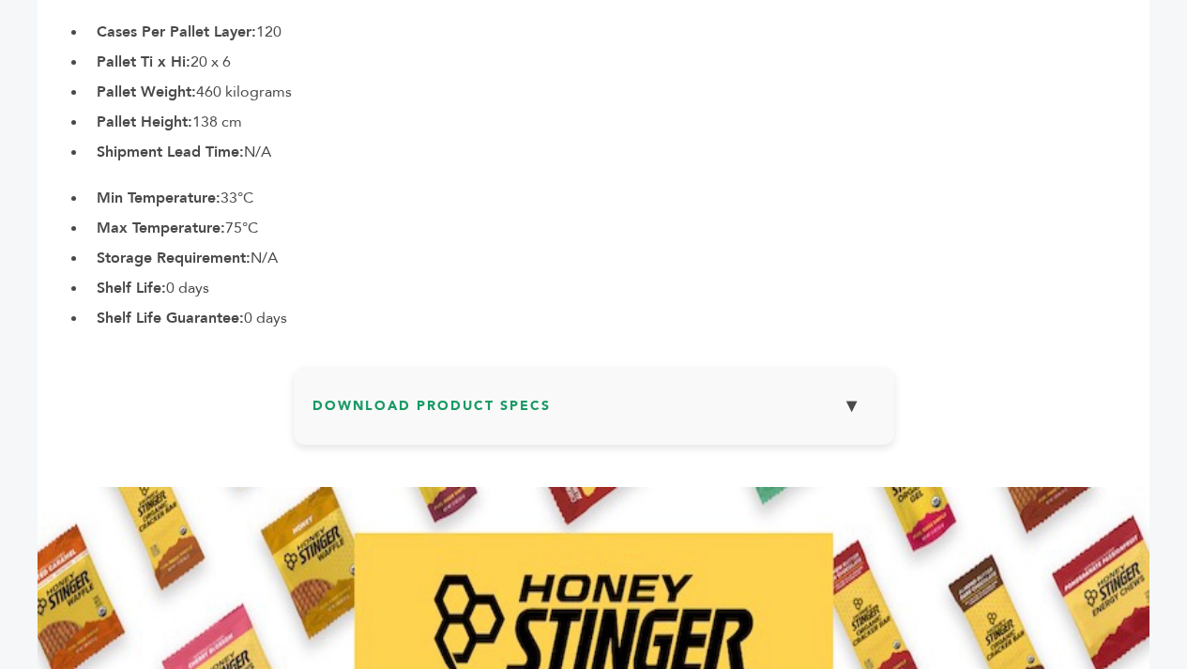
click at [846, 426] on h3 "Download Product Specs ▼" at bounding box center [594, 413] width 563 height 54
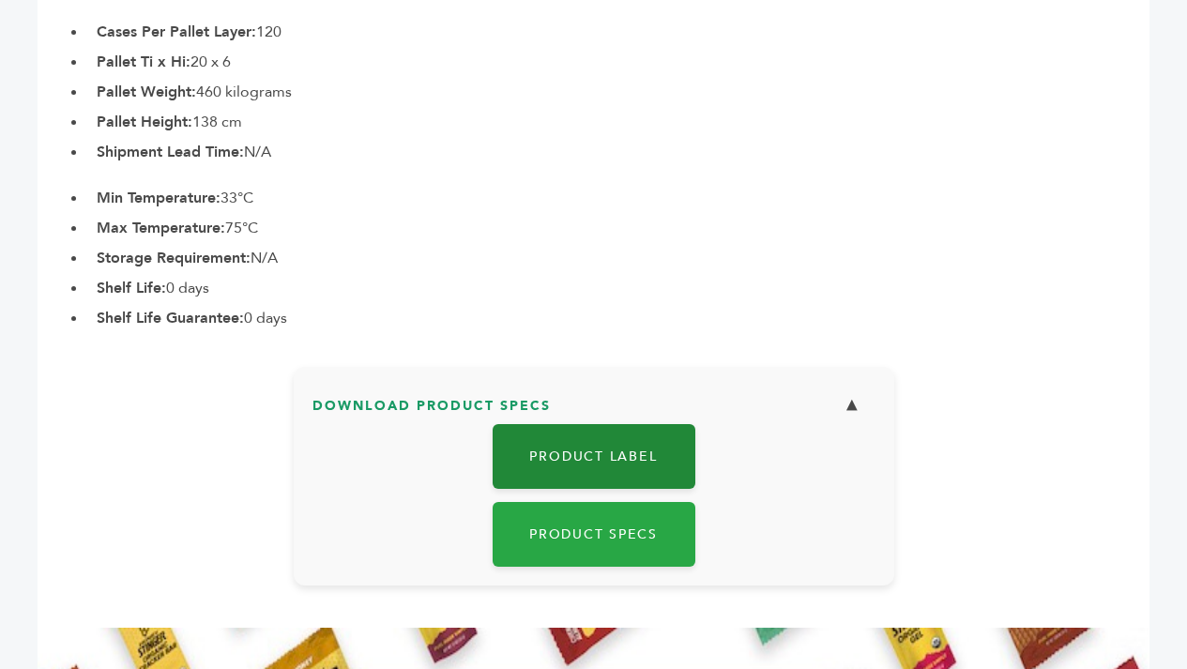
click at [572, 463] on link "Product Label" at bounding box center [594, 456] width 203 height 65
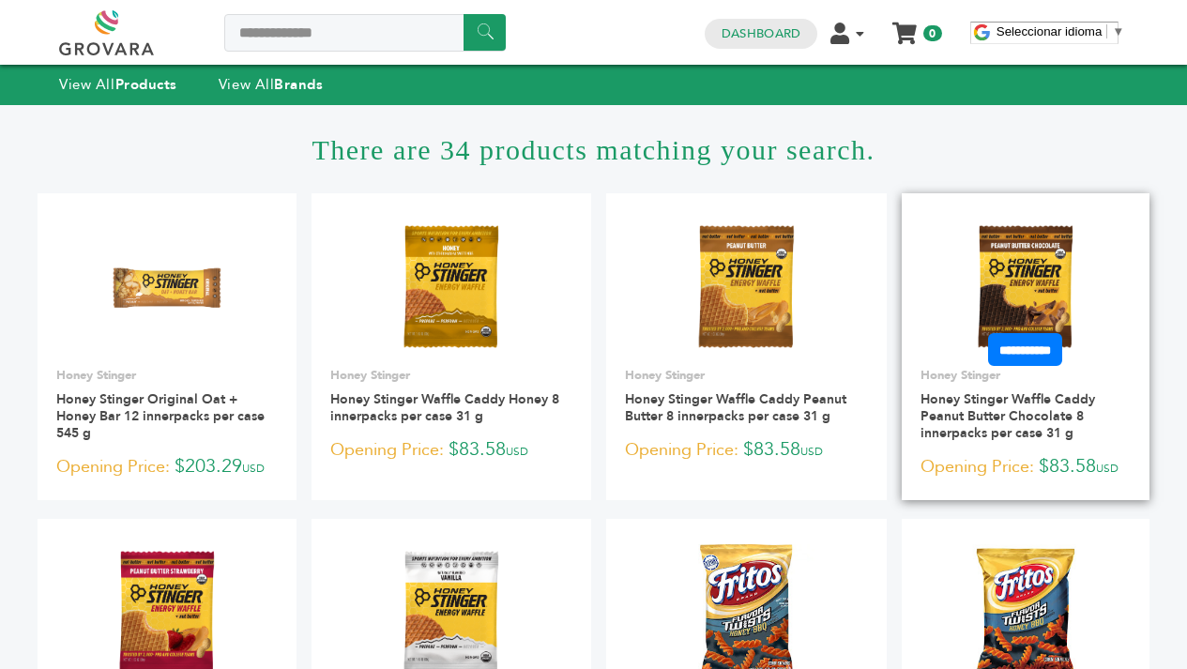
click at [1007, 261] on img at bounding box center [1026, 287] width 136 height 136
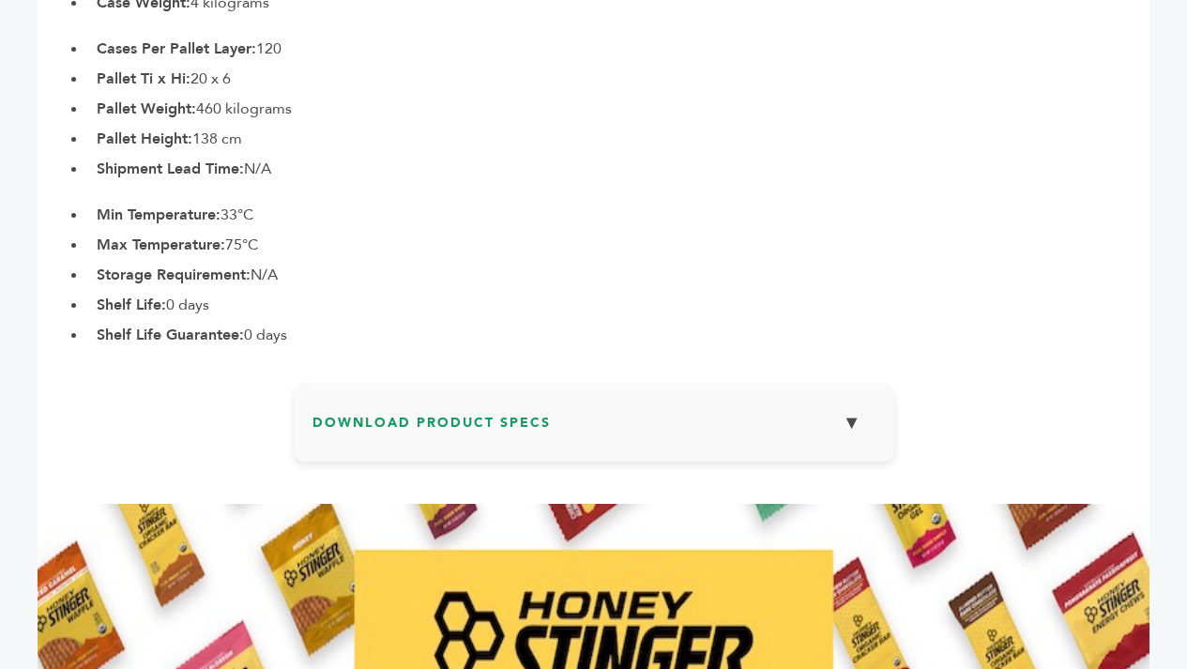
scroll to position [1325, 0]
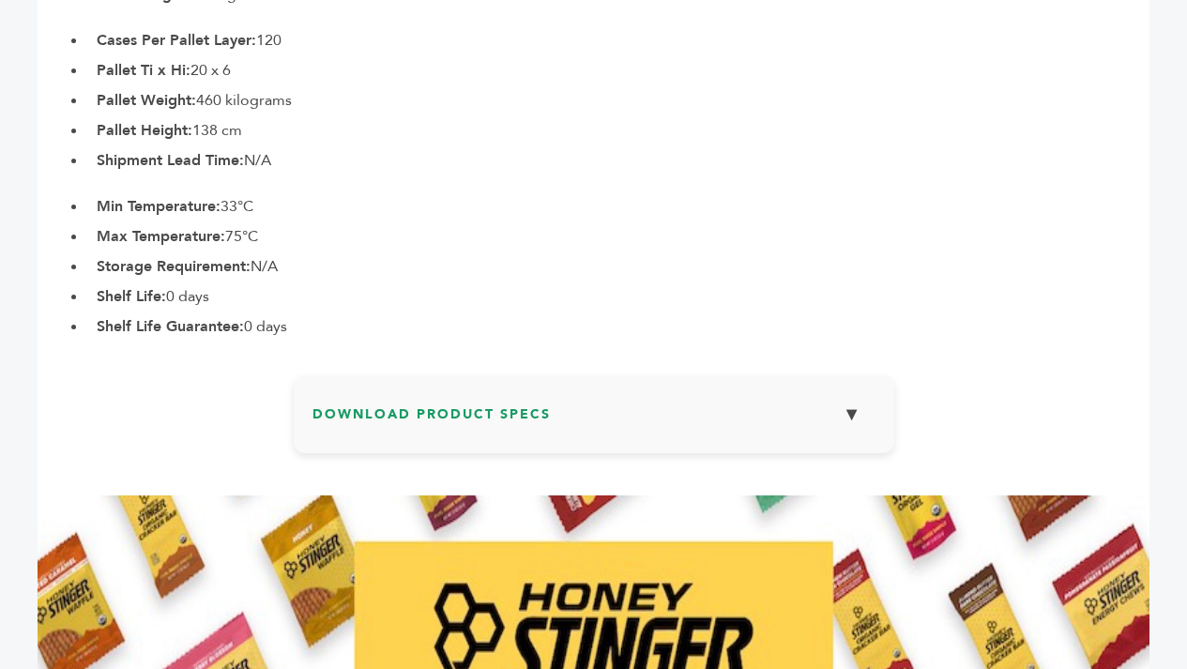
click at [845, 411] on button "▼" at bounding box center [852, 414] width 47 height 40
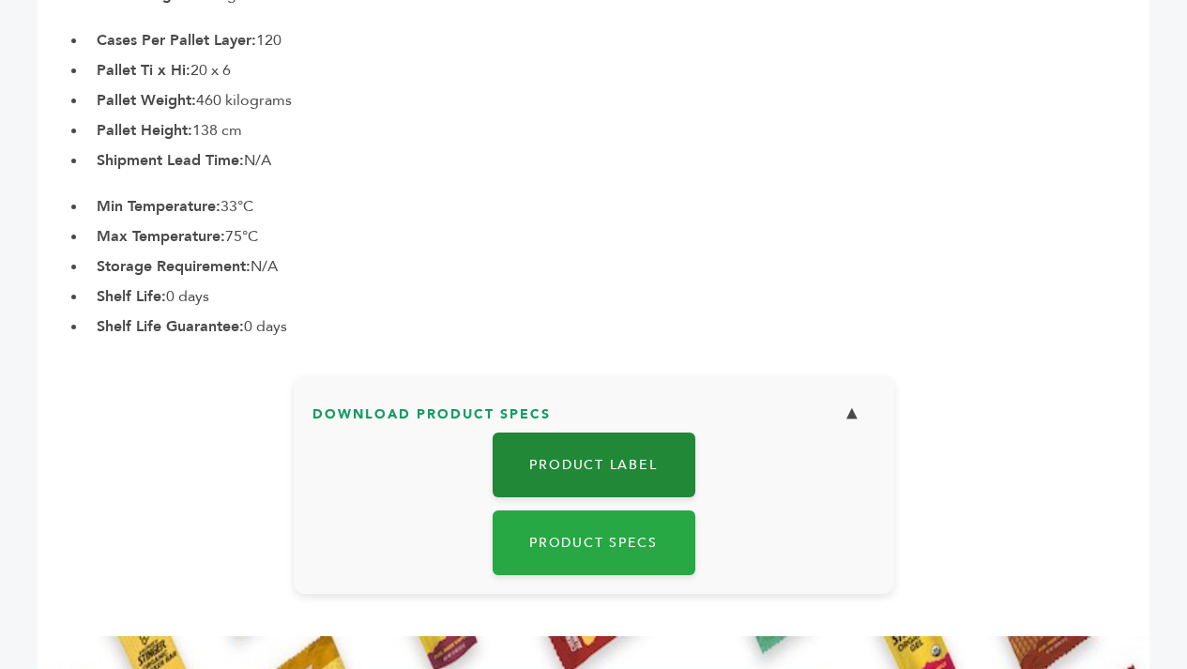
click at [623, 467] on link "Product Label" at bounding box center [594, 465] width 203 height 65
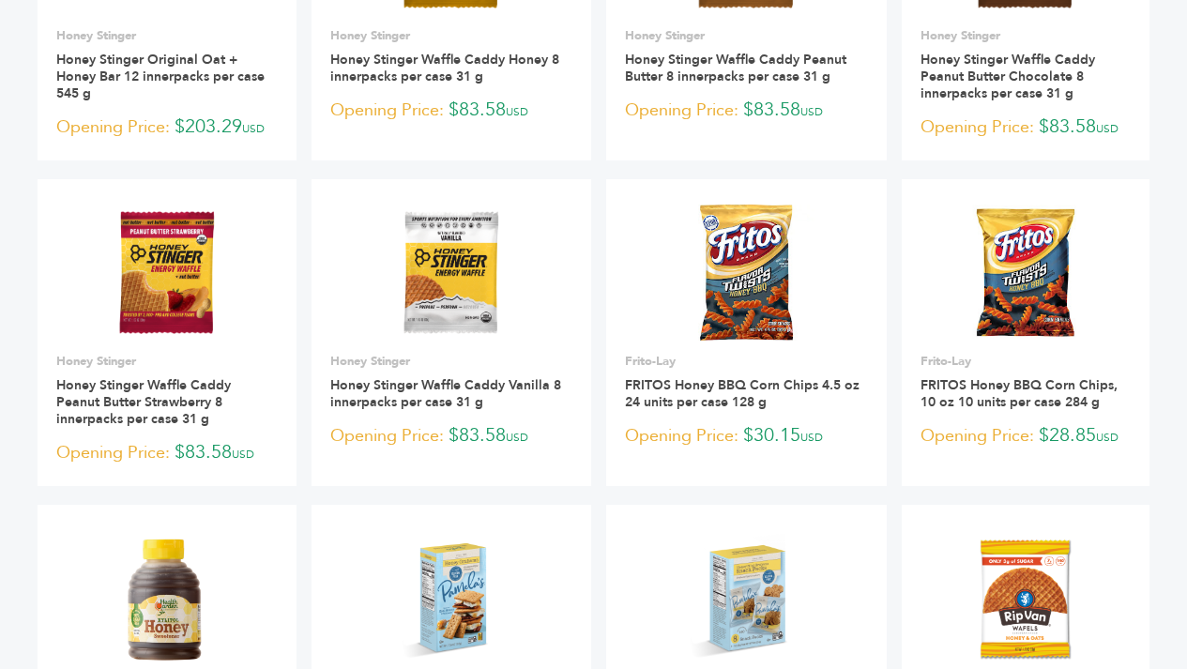
scroll to position [352, 0]
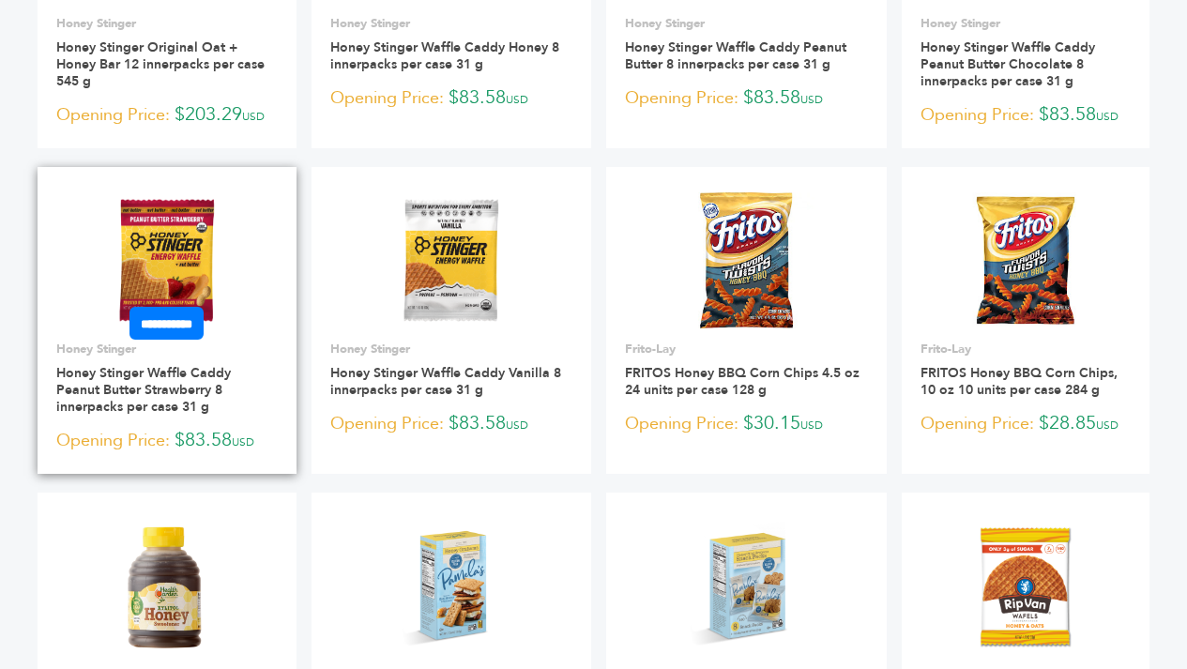
click at [165, 235] on img at bounding box center [167, 260] width 136 height 136
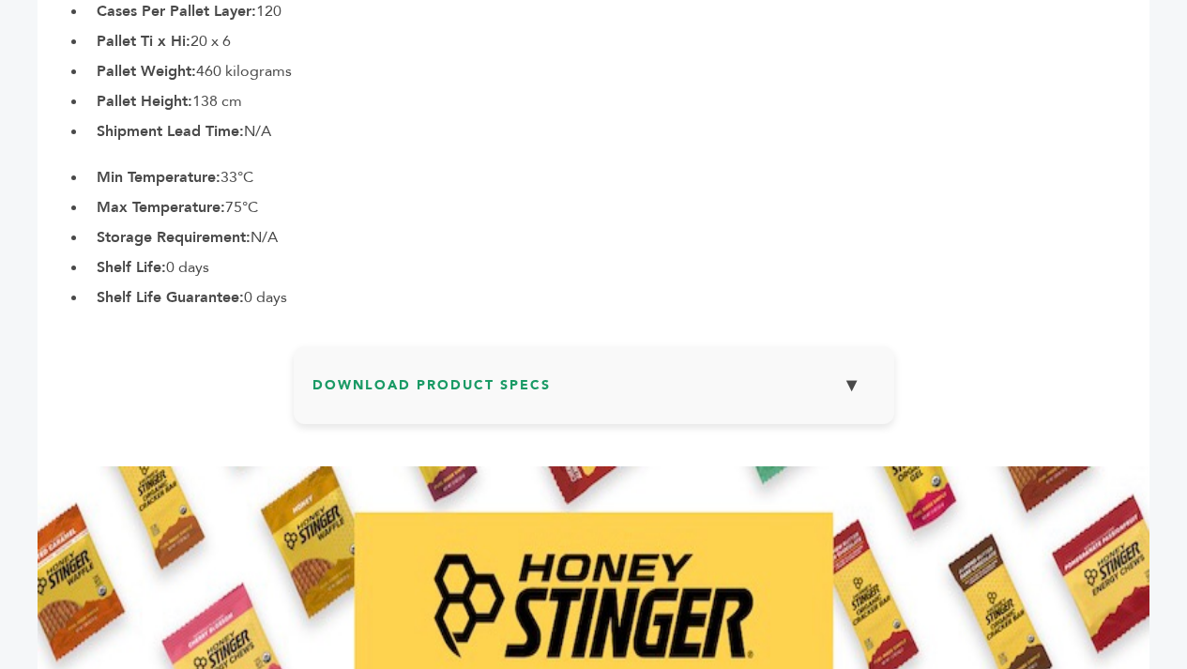
scroll to position [1356, 0]
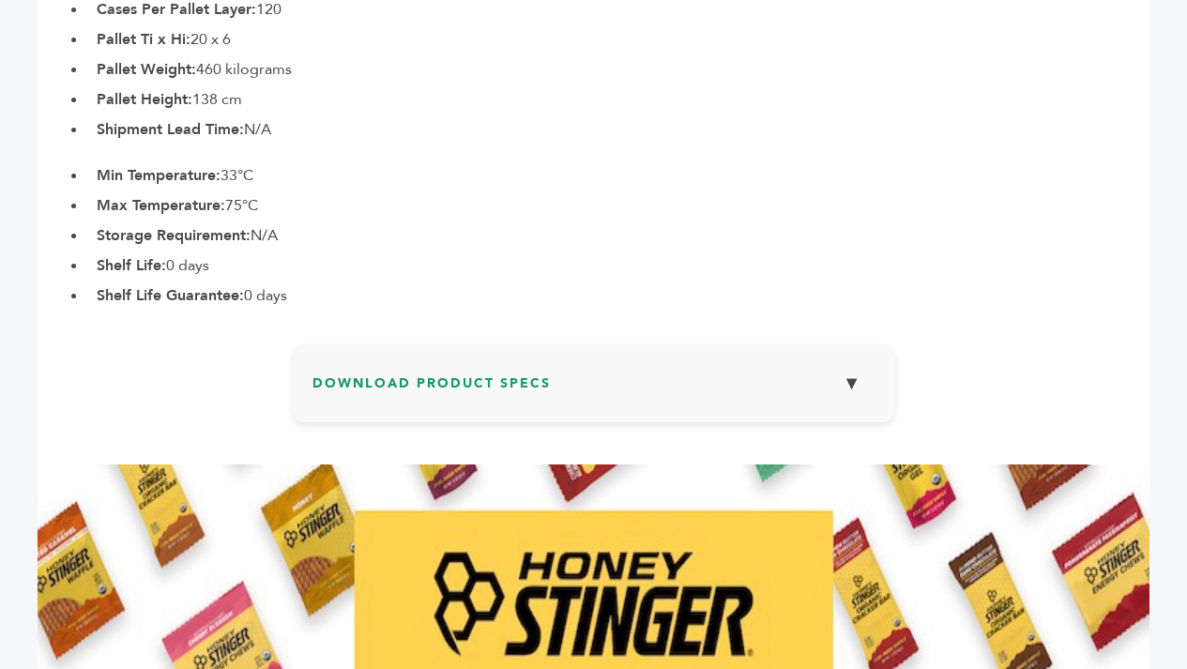
click at [851, 392] on button "▼" at bounding box center [852, 383] width 47 height 40
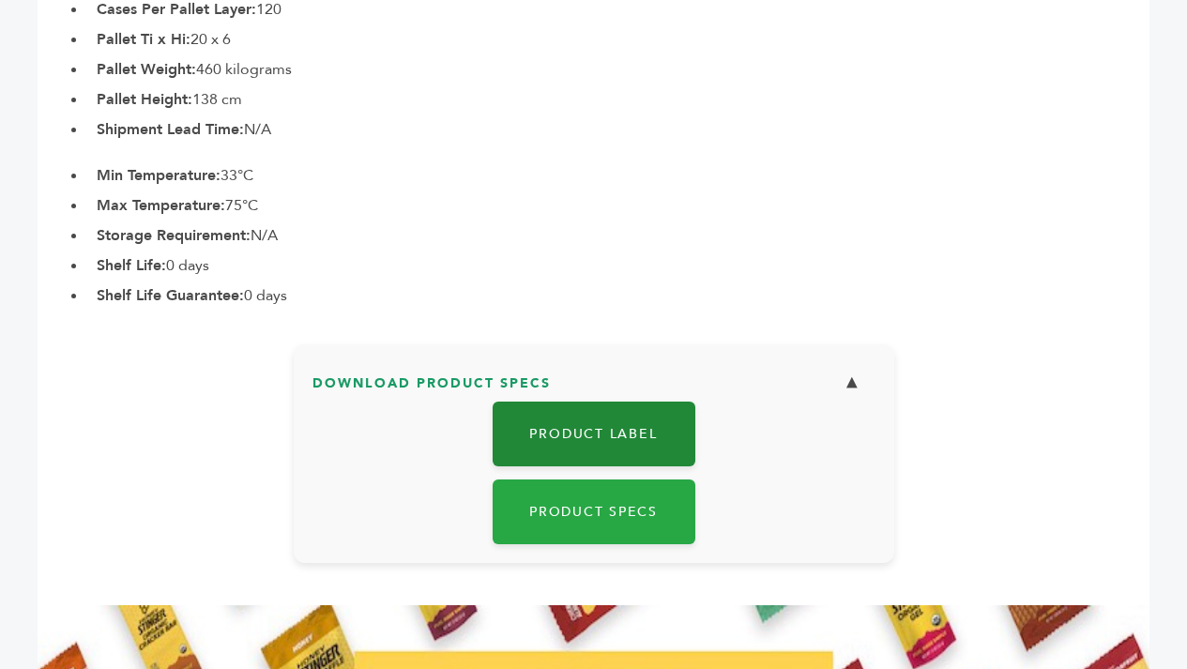
click at [654, 437] on link "Product Label" at bounding box center [594, 434] width 203 height 65
